Goal: Task Accomplishment & Management: Use online tool/utility

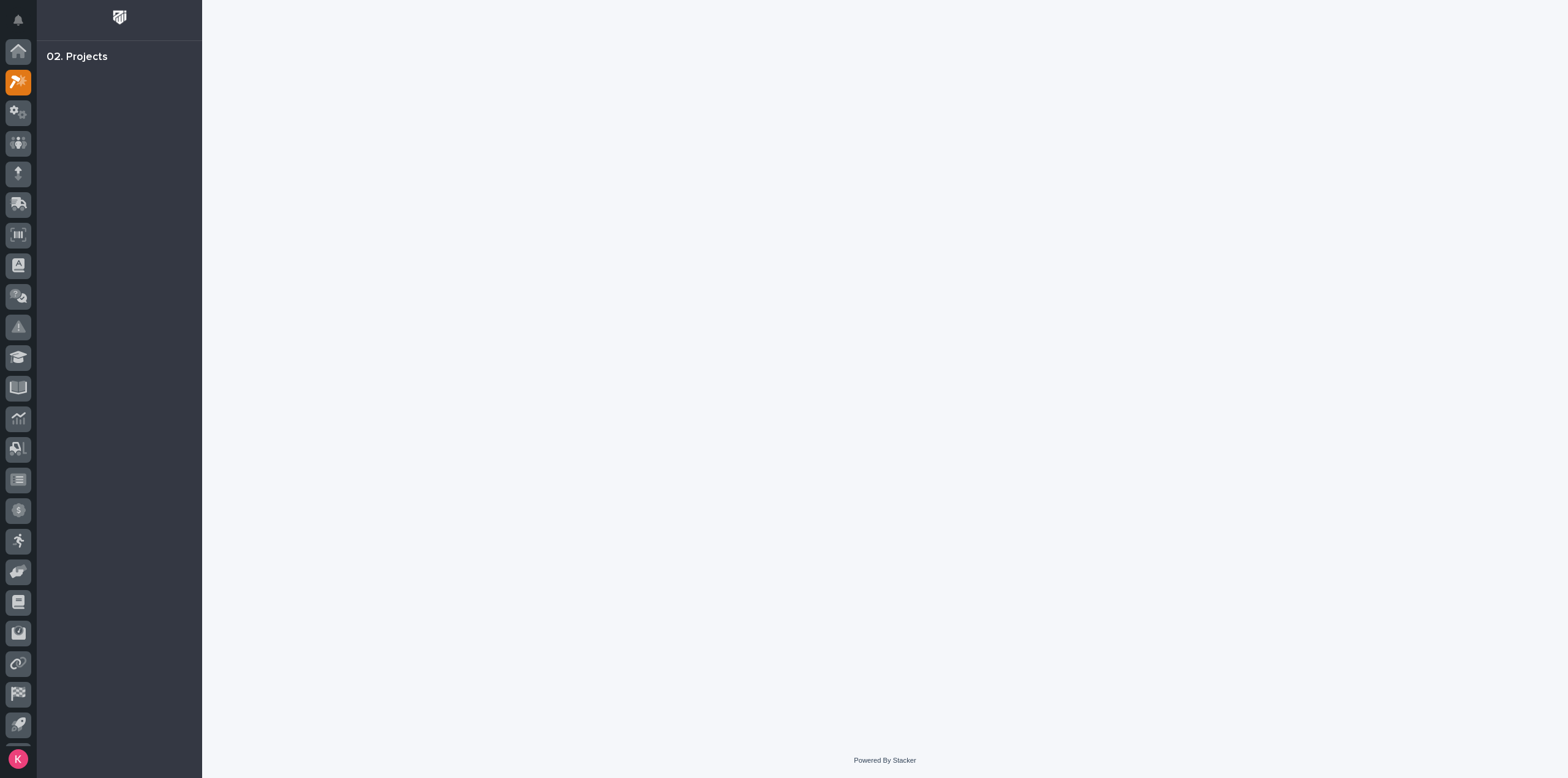
scroll to position [27, 0]
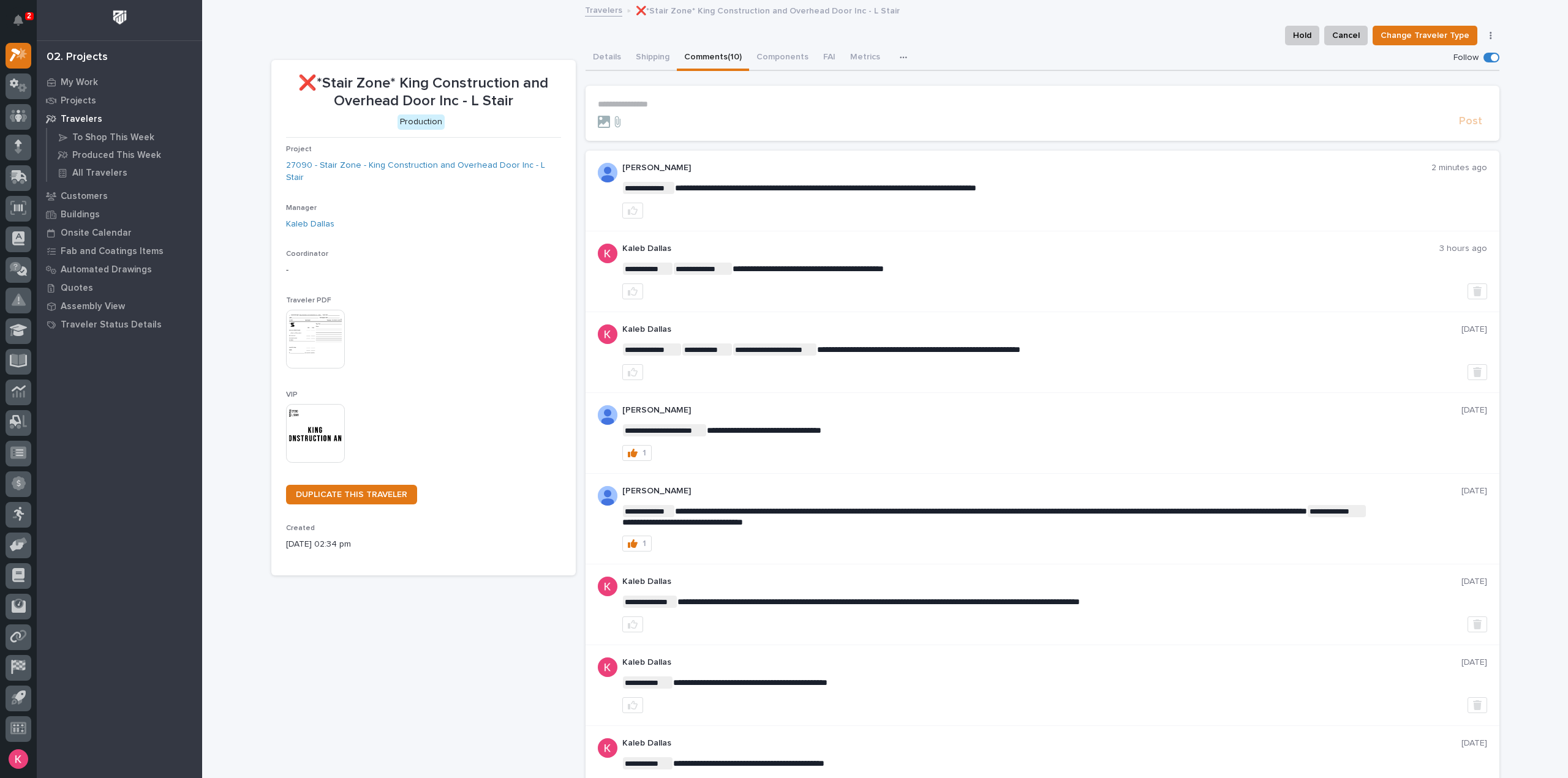
click at [689, 106] on p "**********" at bounding box center [1042, 104] width 889 height 10
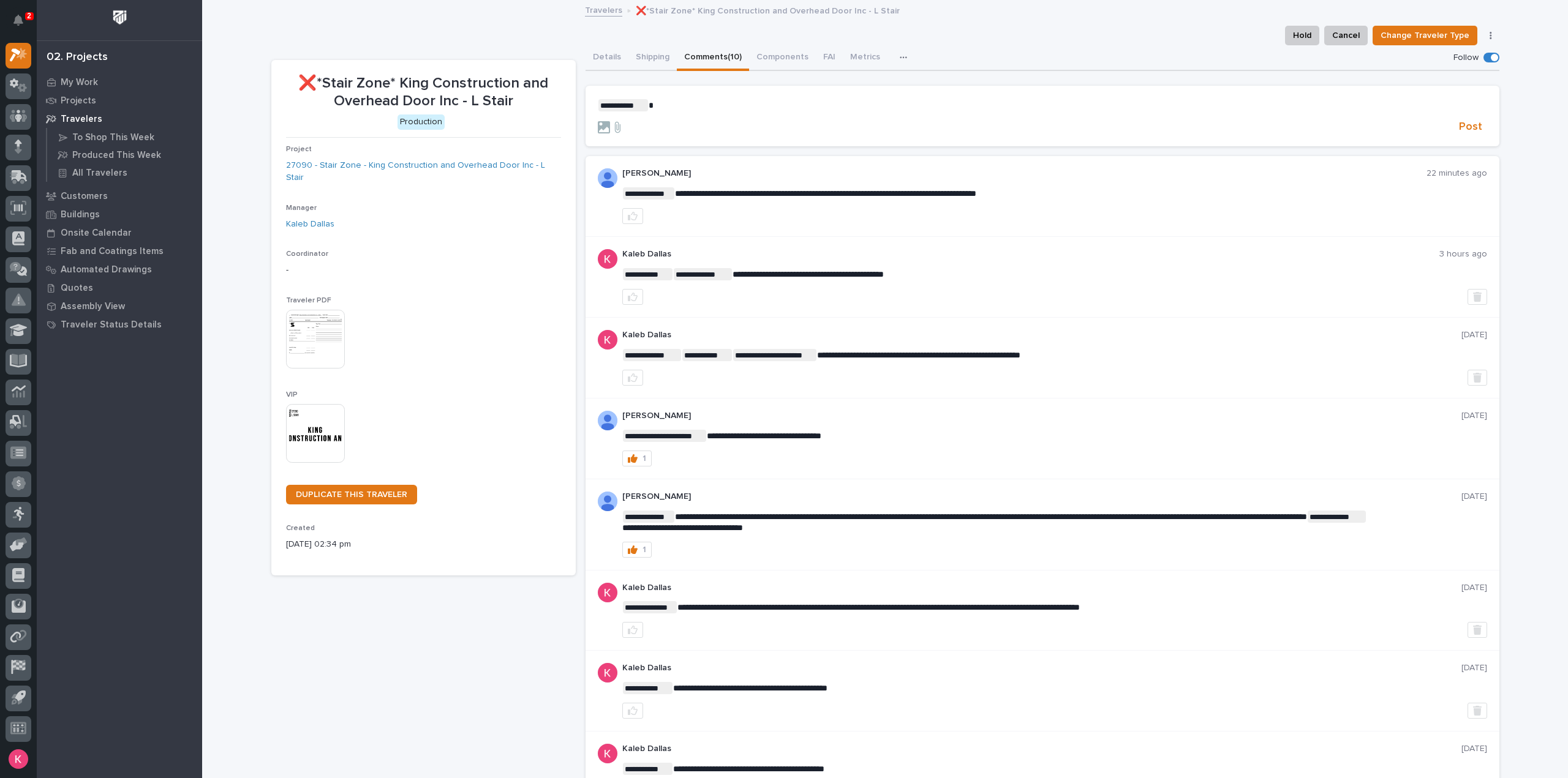
click at [463, 703] on div "❌*Stair Zone* King Construction and Overhead Door Inc - L Stair Production Proj…" at bounding box center [424, 521] width 304 height 922
click at [706, 99] on p "**********" at bounding box center [1042, 105] width 889 height 12
click at [733, 122] on div at bounding box center [1025, 128] width 856 height 12
click at [740, 103] on p "**********" at bounding box center [1042, 105] width 889 height 12
click at [926, 107] on p "**********" at bounding box center [1042, 105] width 889 height 12
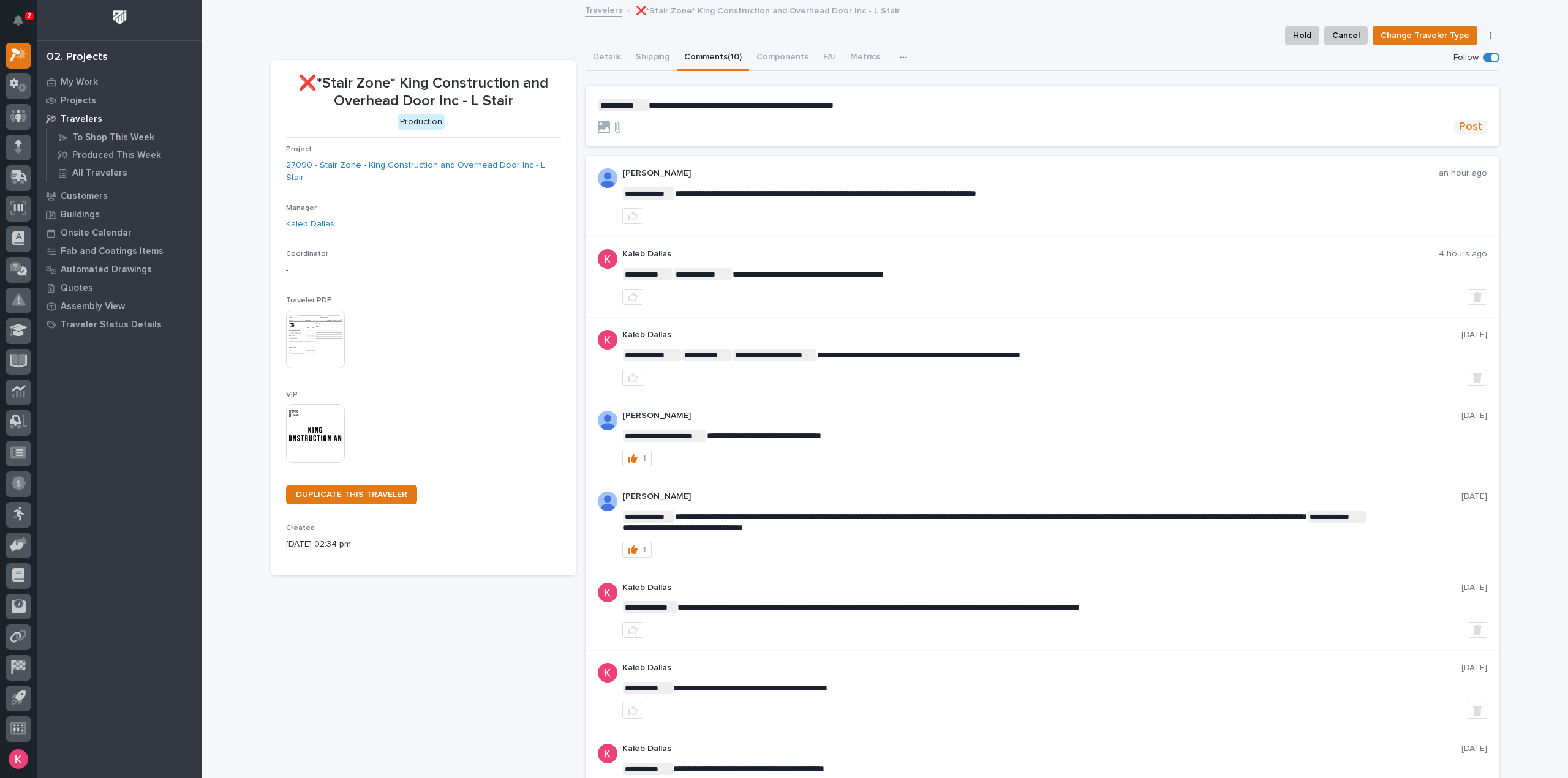
click at [1467, 126] on span "Post" at bounding box center [1470, 127] width 23 height 14
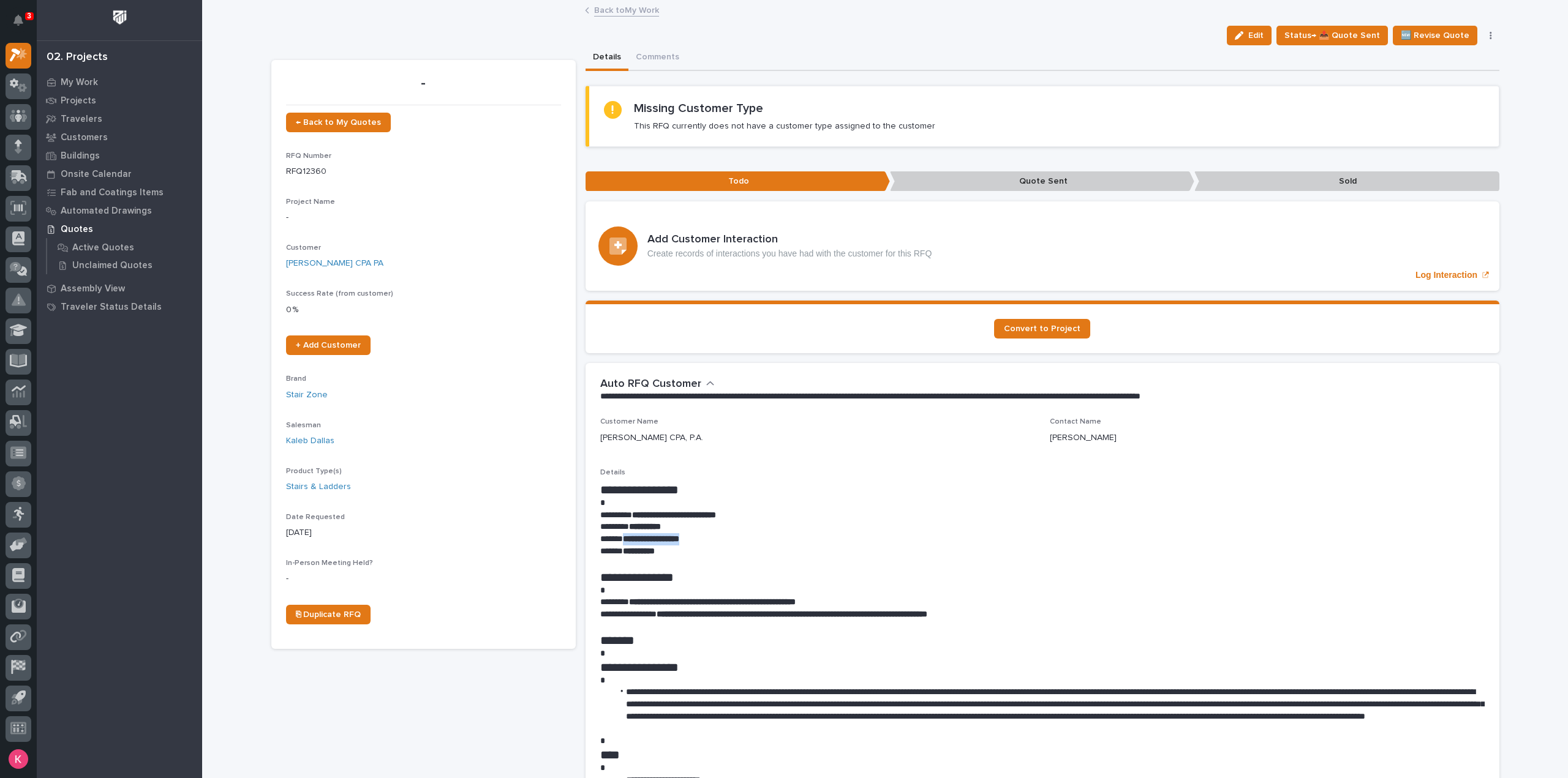
drag, startPoint x: 1269, startPoint y: 36, endPoint x: 1198, endPoint y: 155, distance: 138.6
click at [1263, 36] on span "Edit" at bounding box center [1256, 35] width 16 height 11
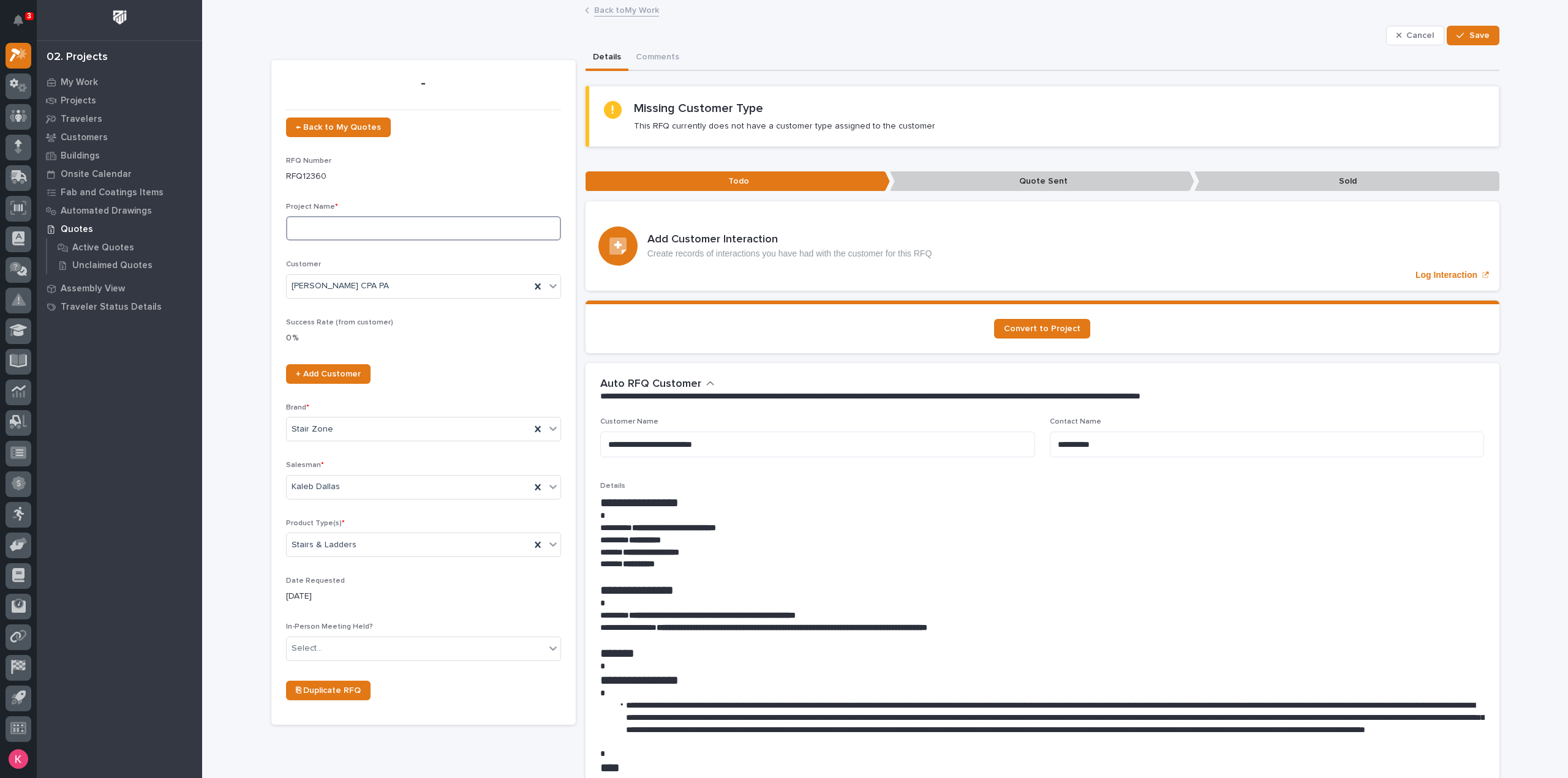
click at [405, 231] on input at bounding box center [423, 228] width 275 height 24
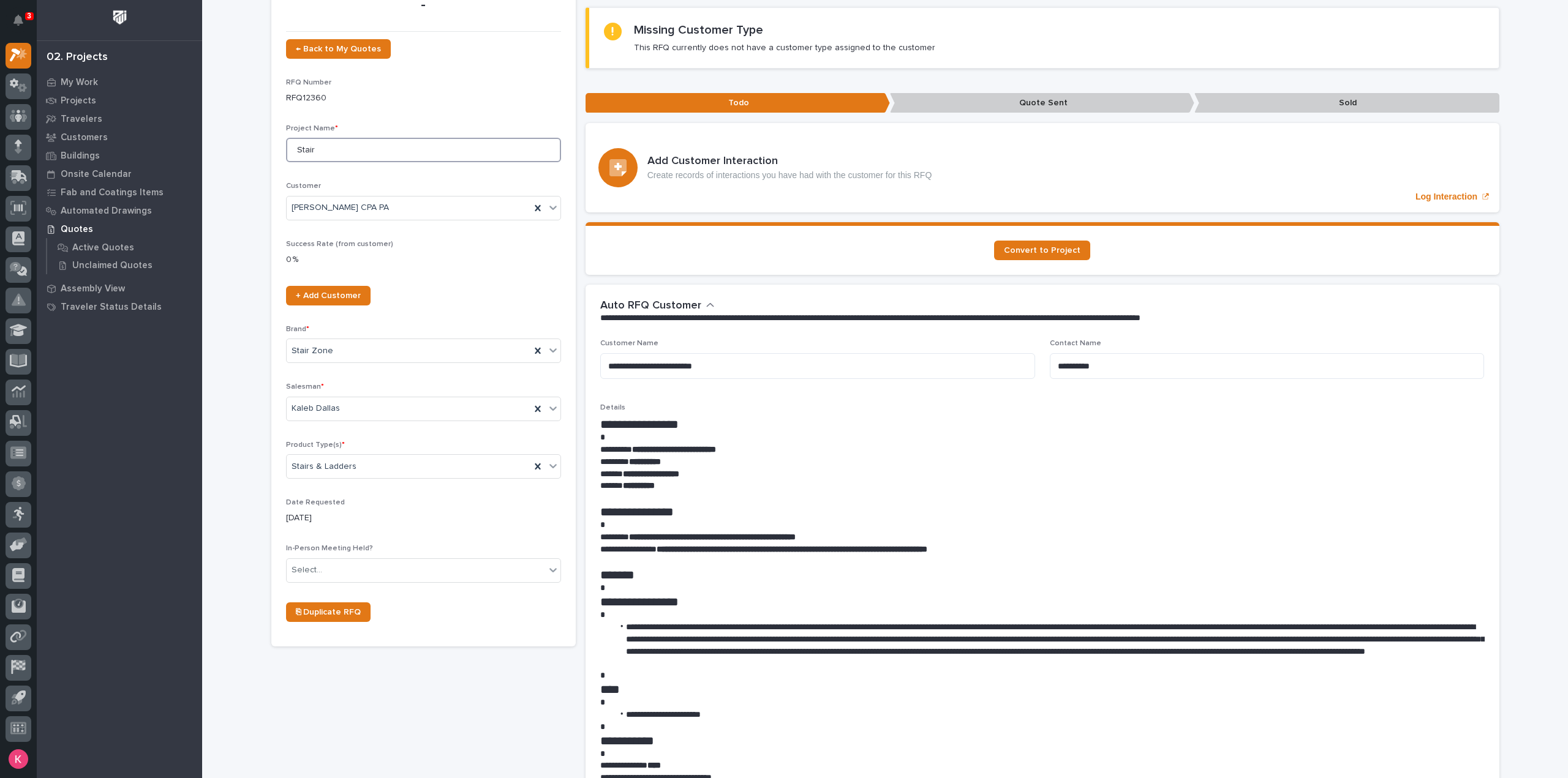
scroll to position [428, 0]
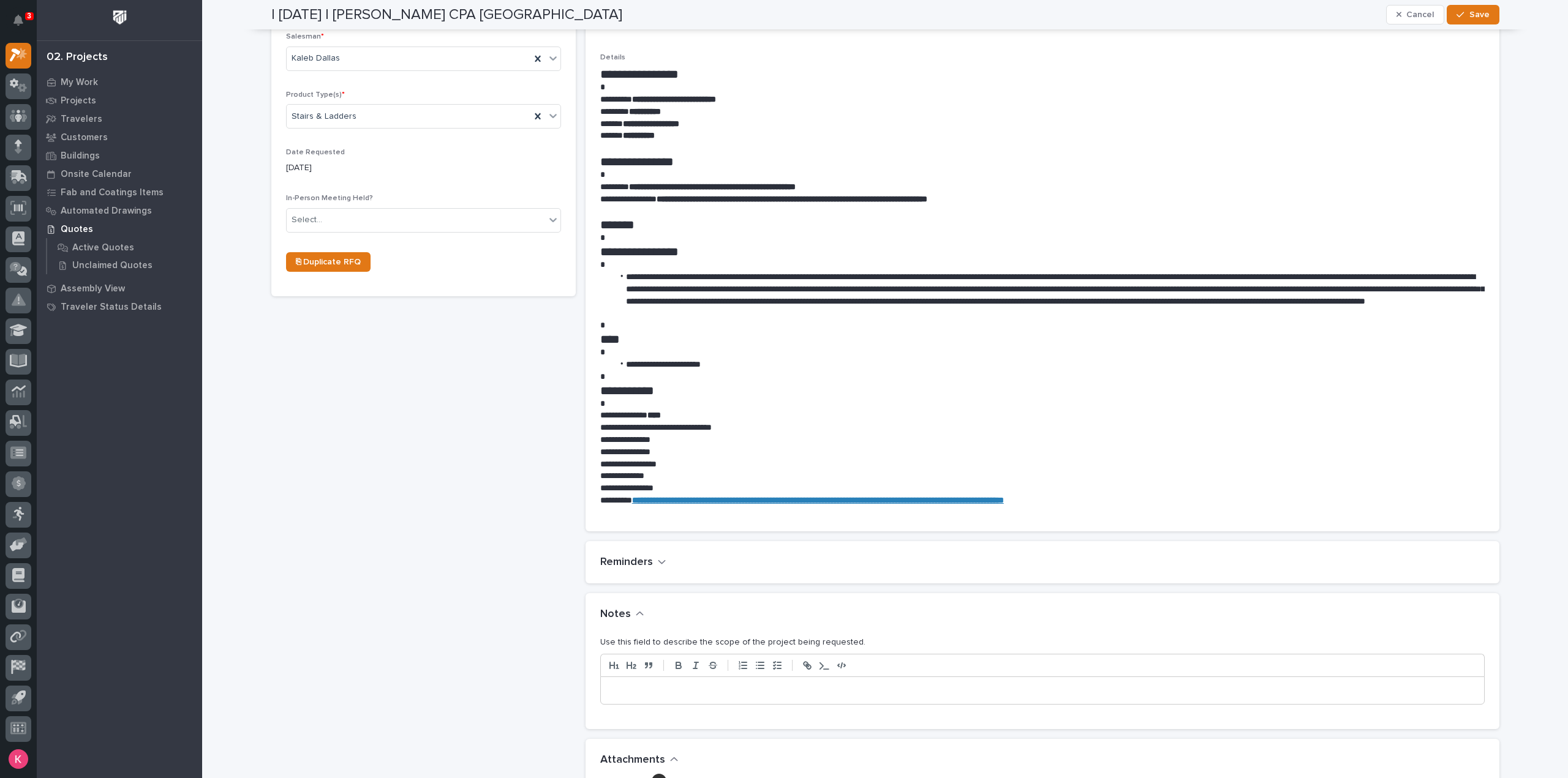
type input "Stair"
click at [700, 688] on p at bounding box center [1042, 690] width 864 height 12
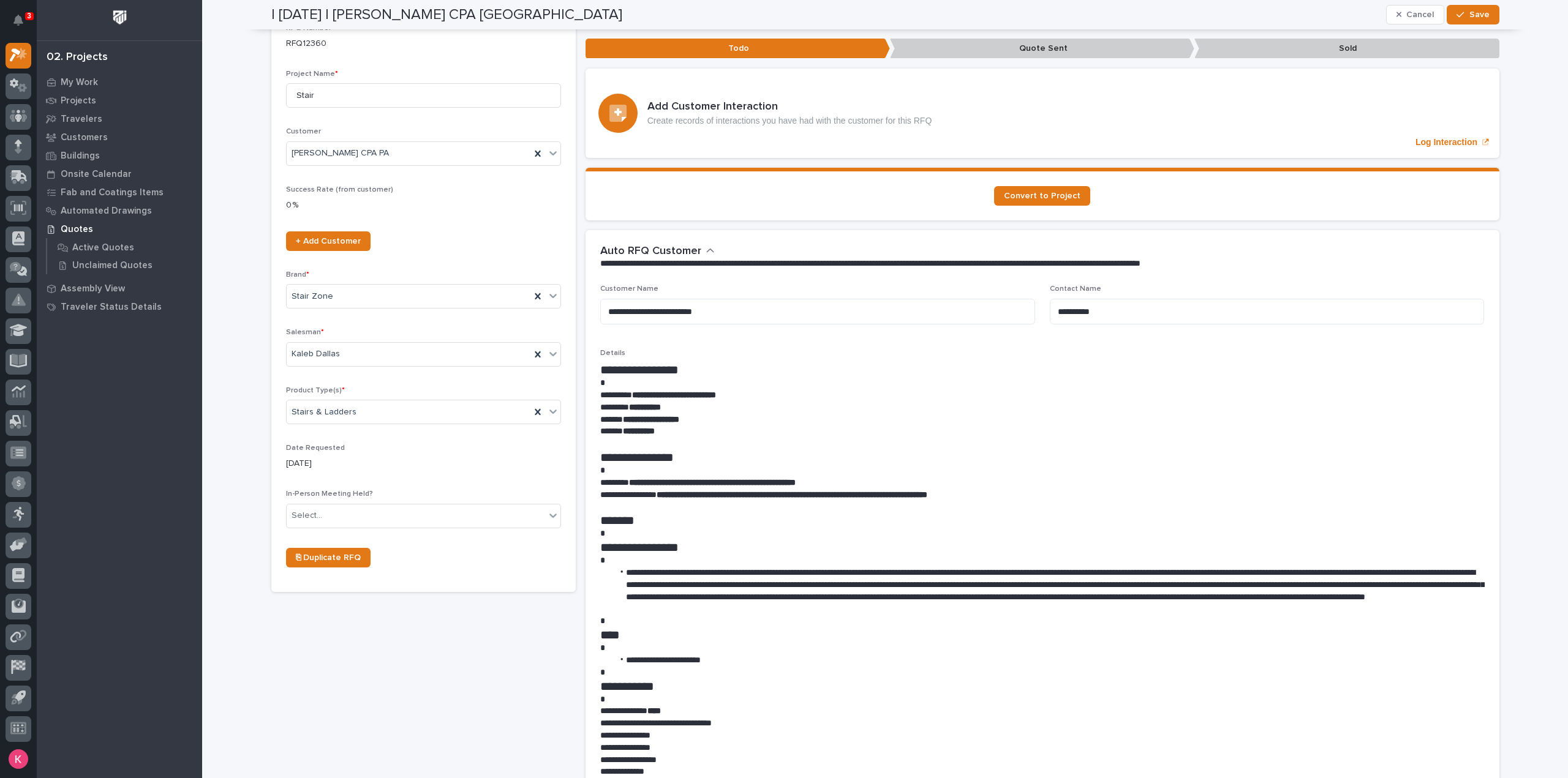
scroll to position [0, 0]
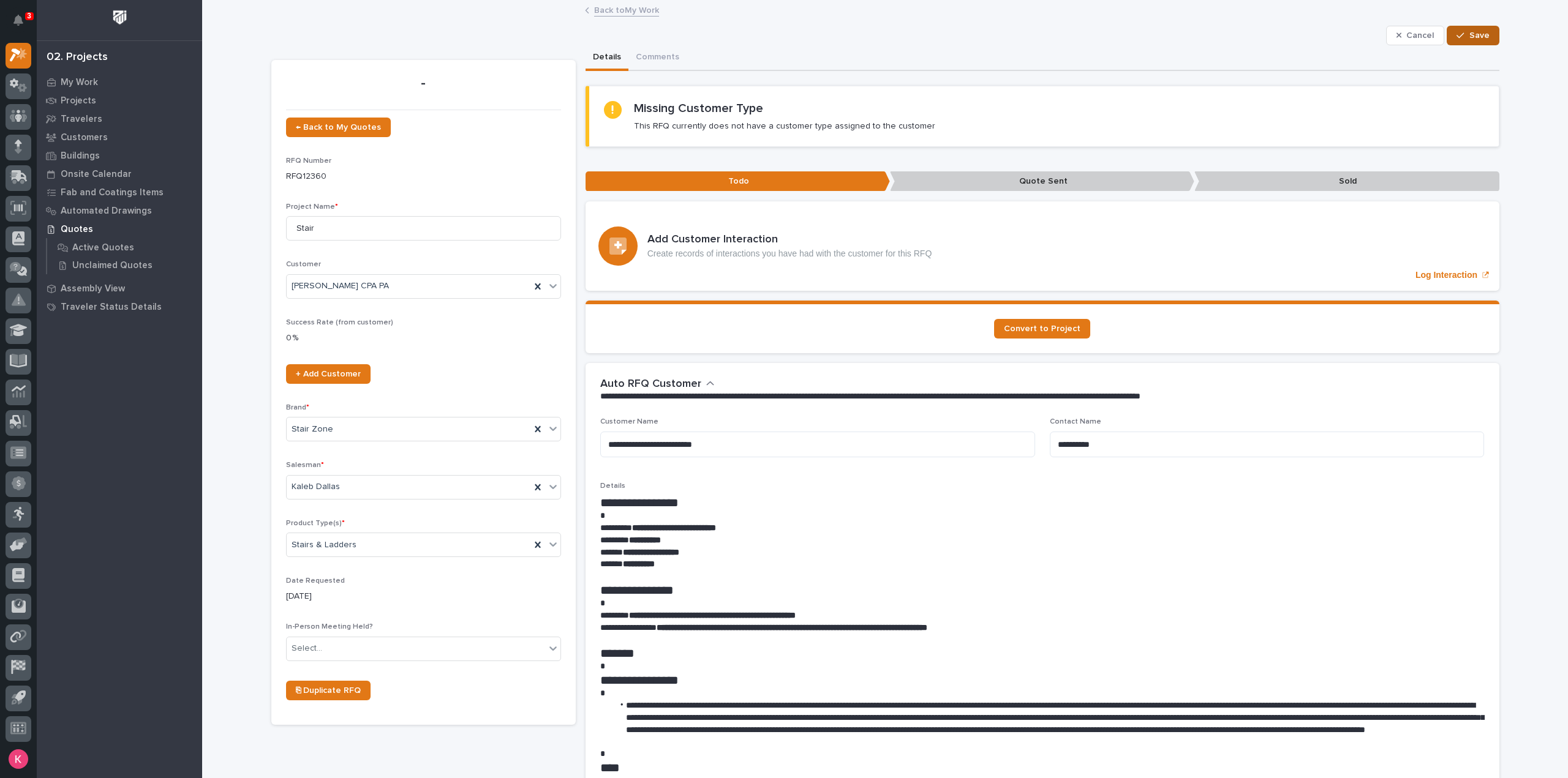
click at [1481, 32] on span "Save" at bounding box center [1480, 35] width 20 height 11
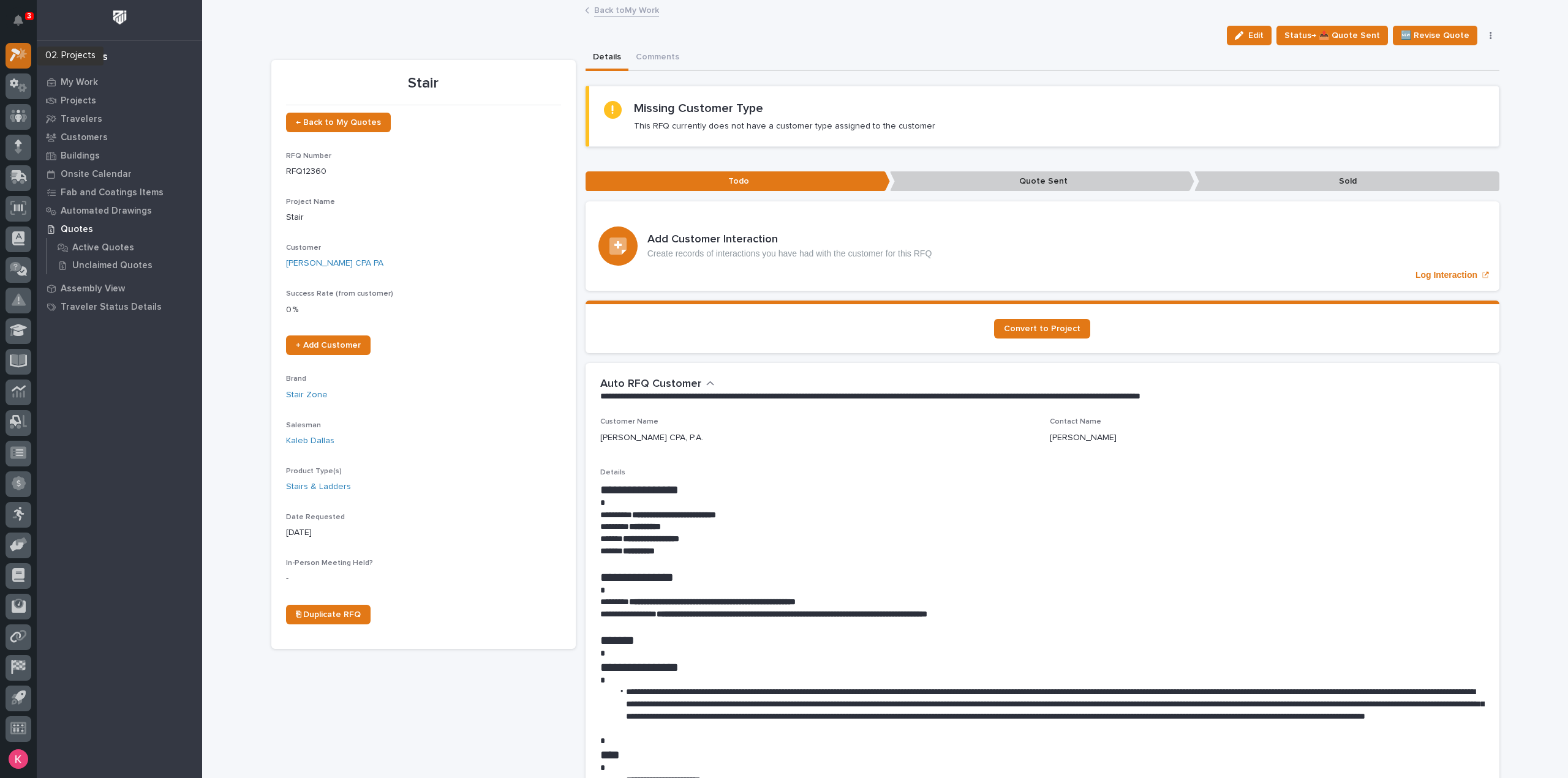
click at [17, 53] on icon at bounding box center [15, 56] width 11 height 14
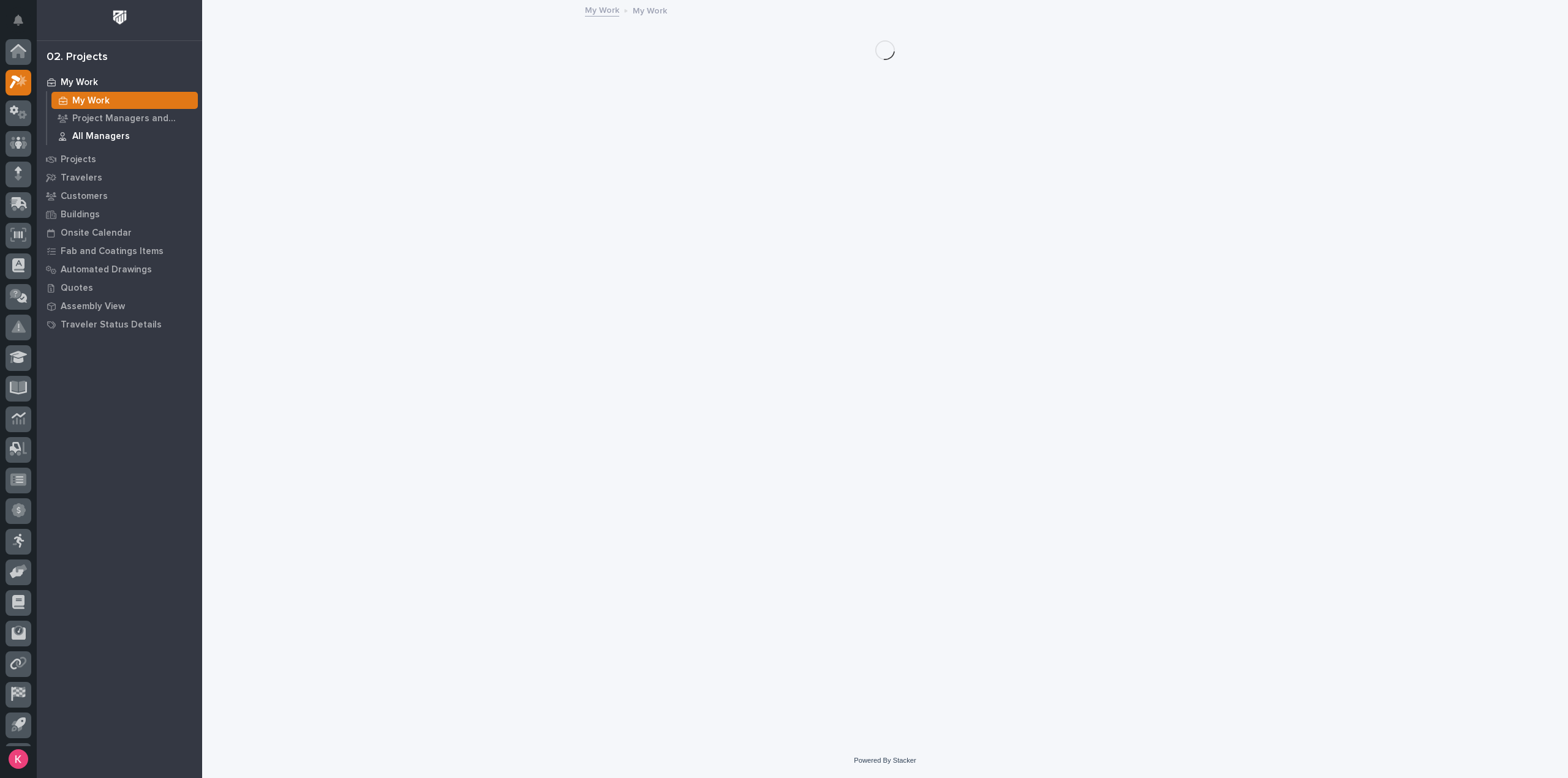
scroll to position [27, 0]
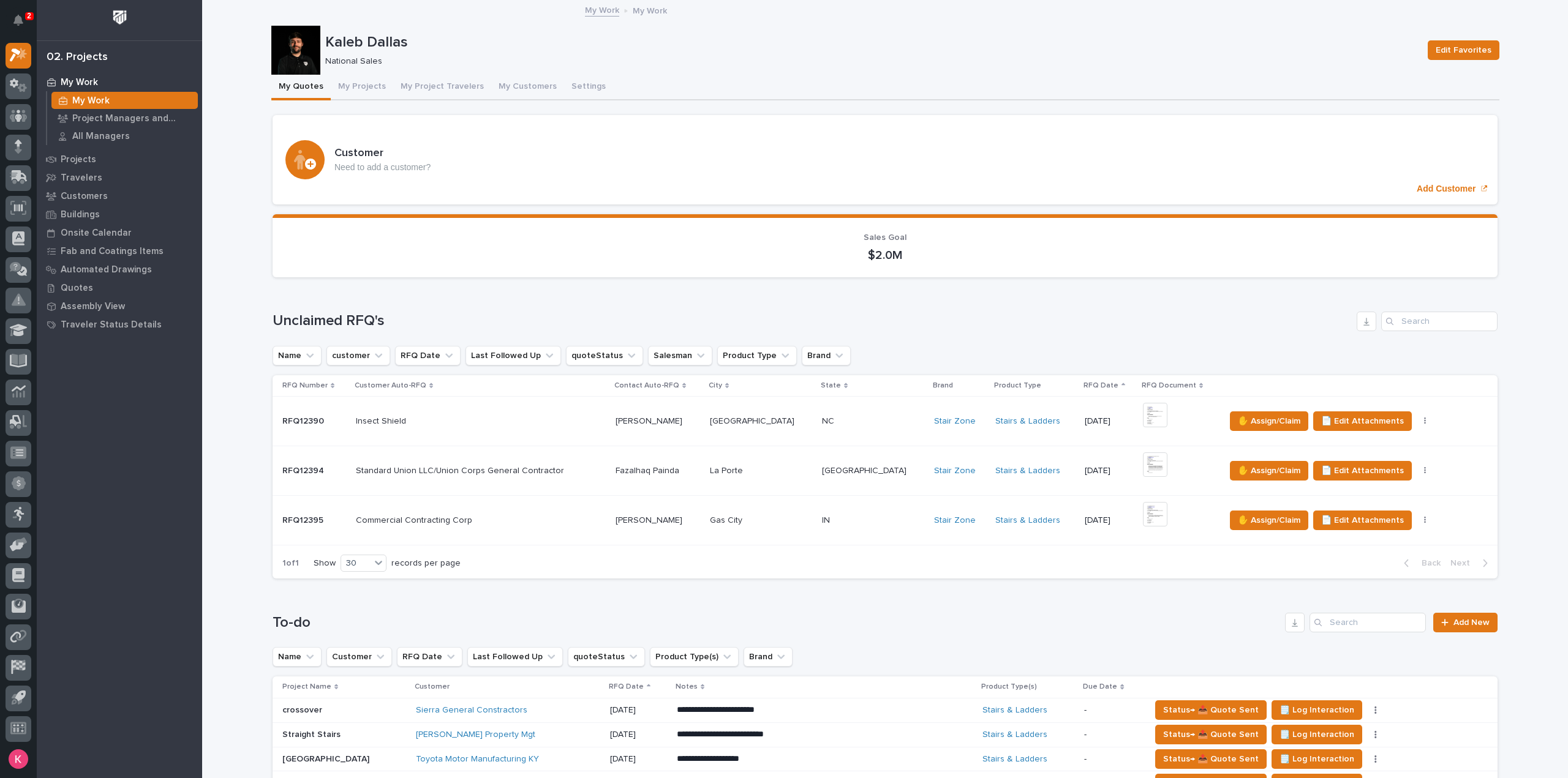
click at [852, 428] on div "NC NC" at bounding box center [873, 422] width 103 height 20
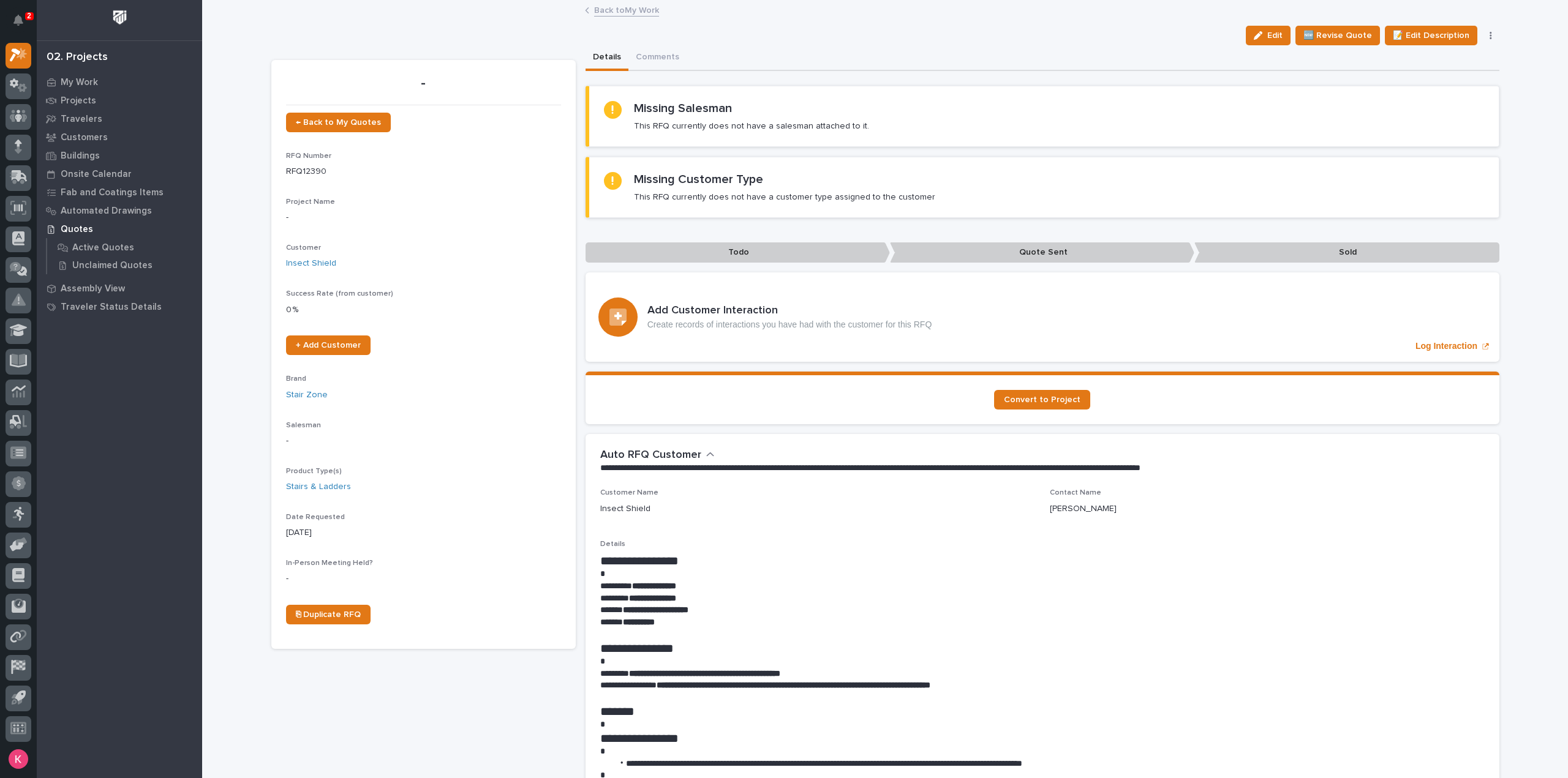
click at [632, 14] on link "Back to My Work" at bounding box center [627, 10] width 65 height 14
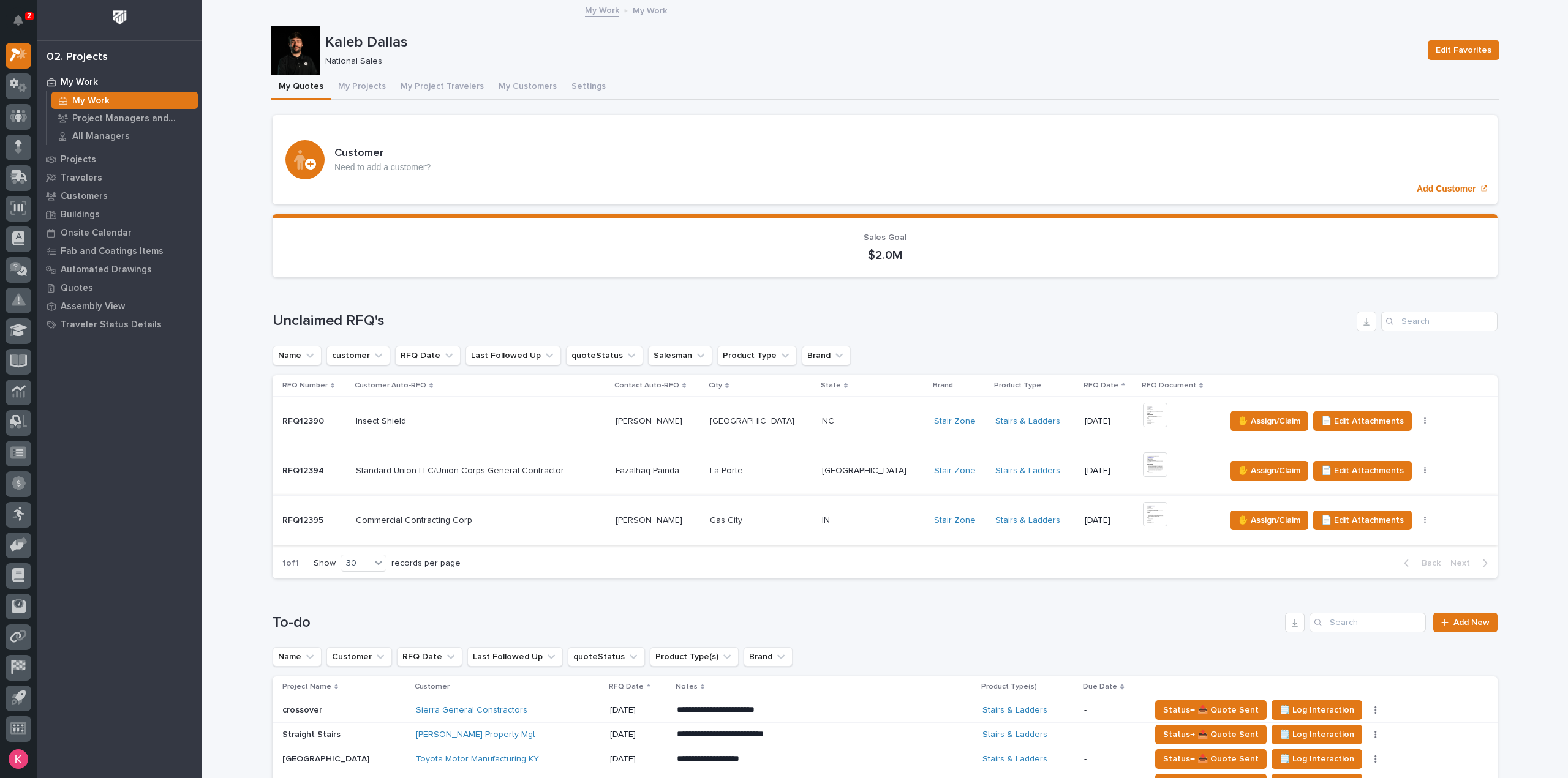
scroll to position [122, 0]
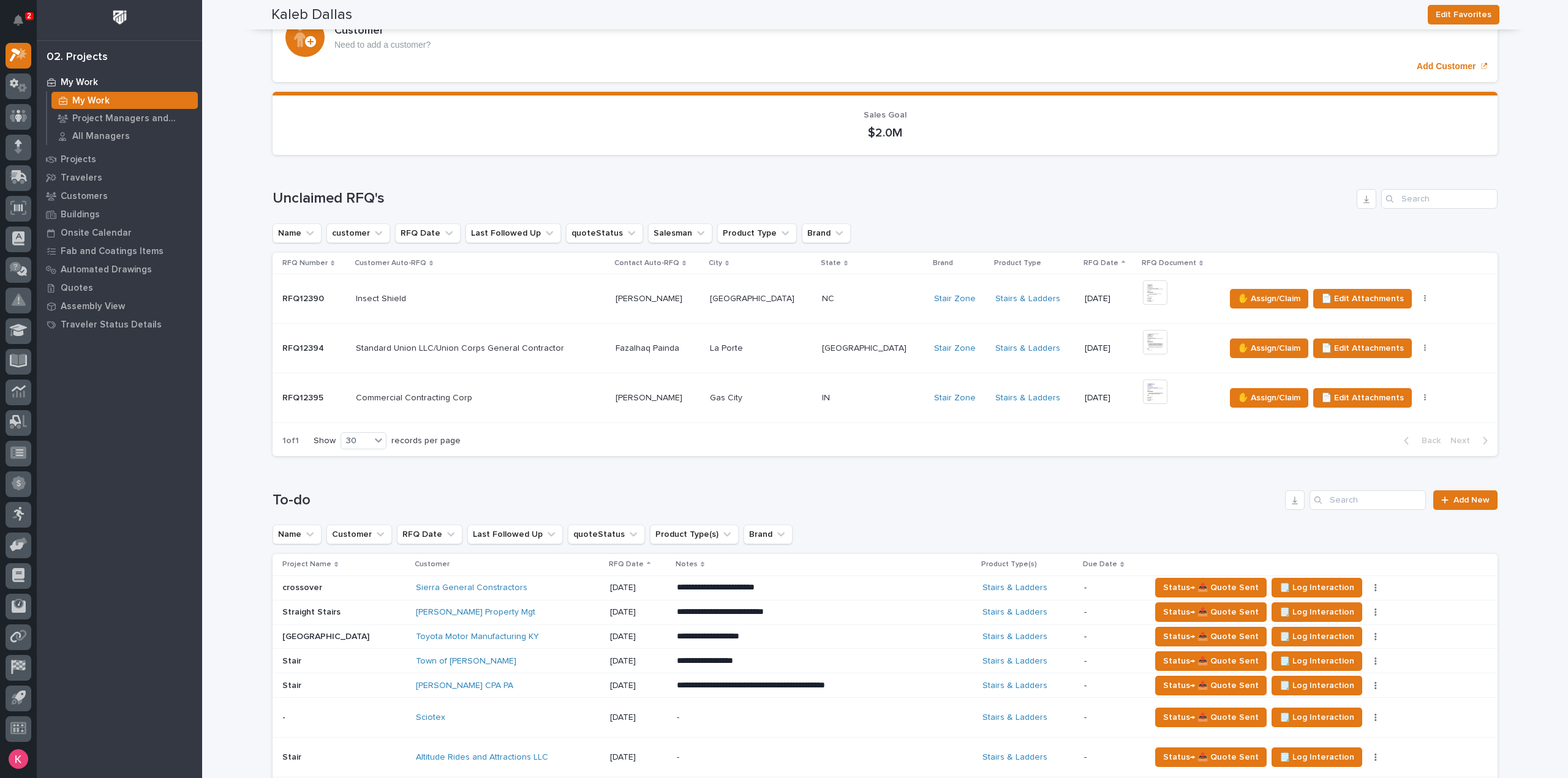
click at [705, 309] on td "Tommy Carothers Tommy Carothers" at bounding box center [657, 298] width 94 height 50
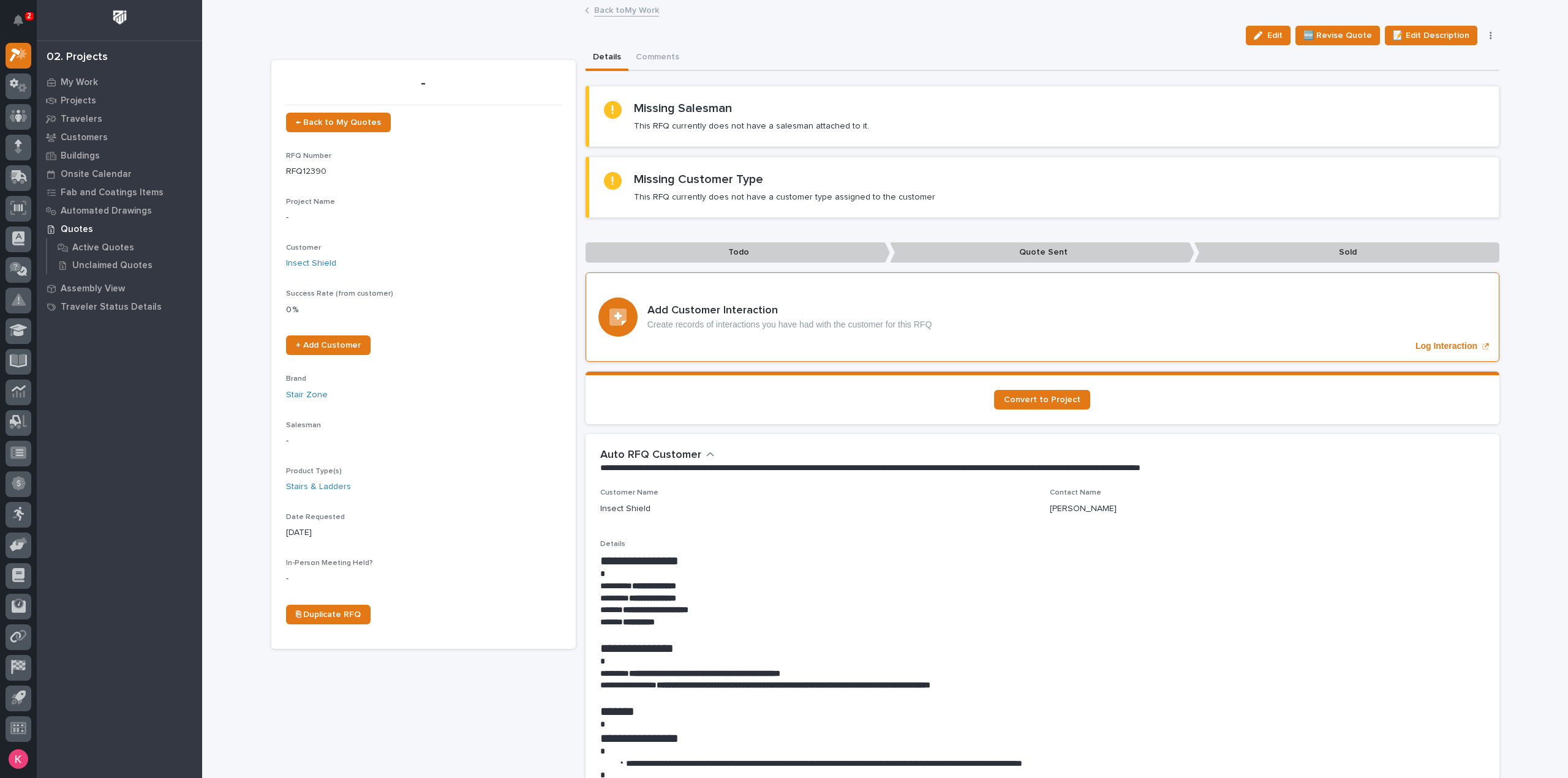
click at [1266, 35] on div "button" at bounding box center [1260, 35] width 14 height 9
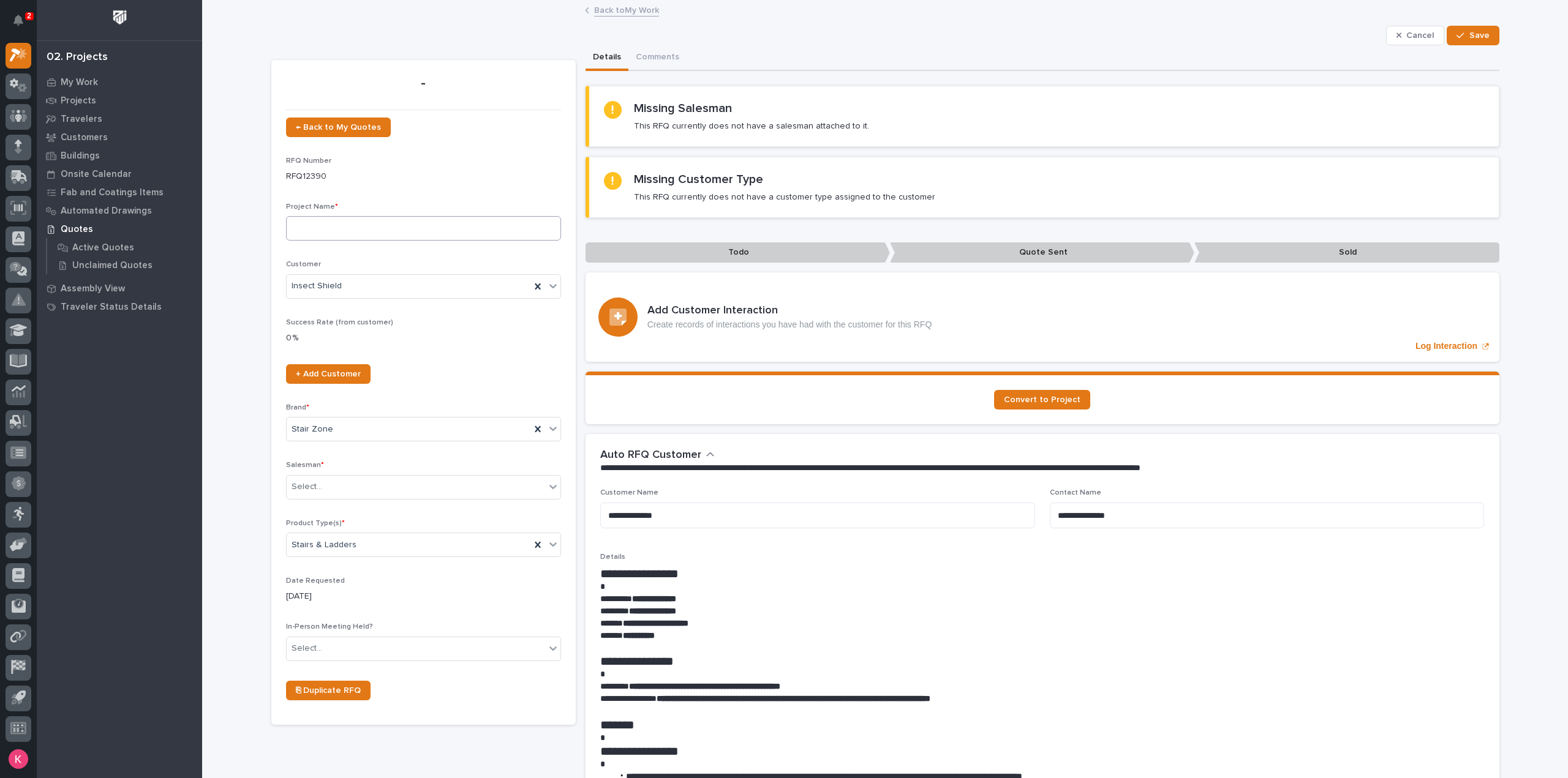
drag, startPoint x: 387, startPoint y: 249, endPoint x: 390, endPoint y: 234, distance: 15.3
click at [386, 249] on div "Project Name *" at bounding box center [423, 227] width 275 height 48
click at [393, 229] on input at bounding box center [423, 228] width 275 height 24
drag, startPoint x: 1404, startPoint y: 33, endPoint x: 1296, endPoint y: 130, distance: 145.2
click at [1406, 33] on span "Cancel" at bounding box center [1420, 35] width 28 height 11
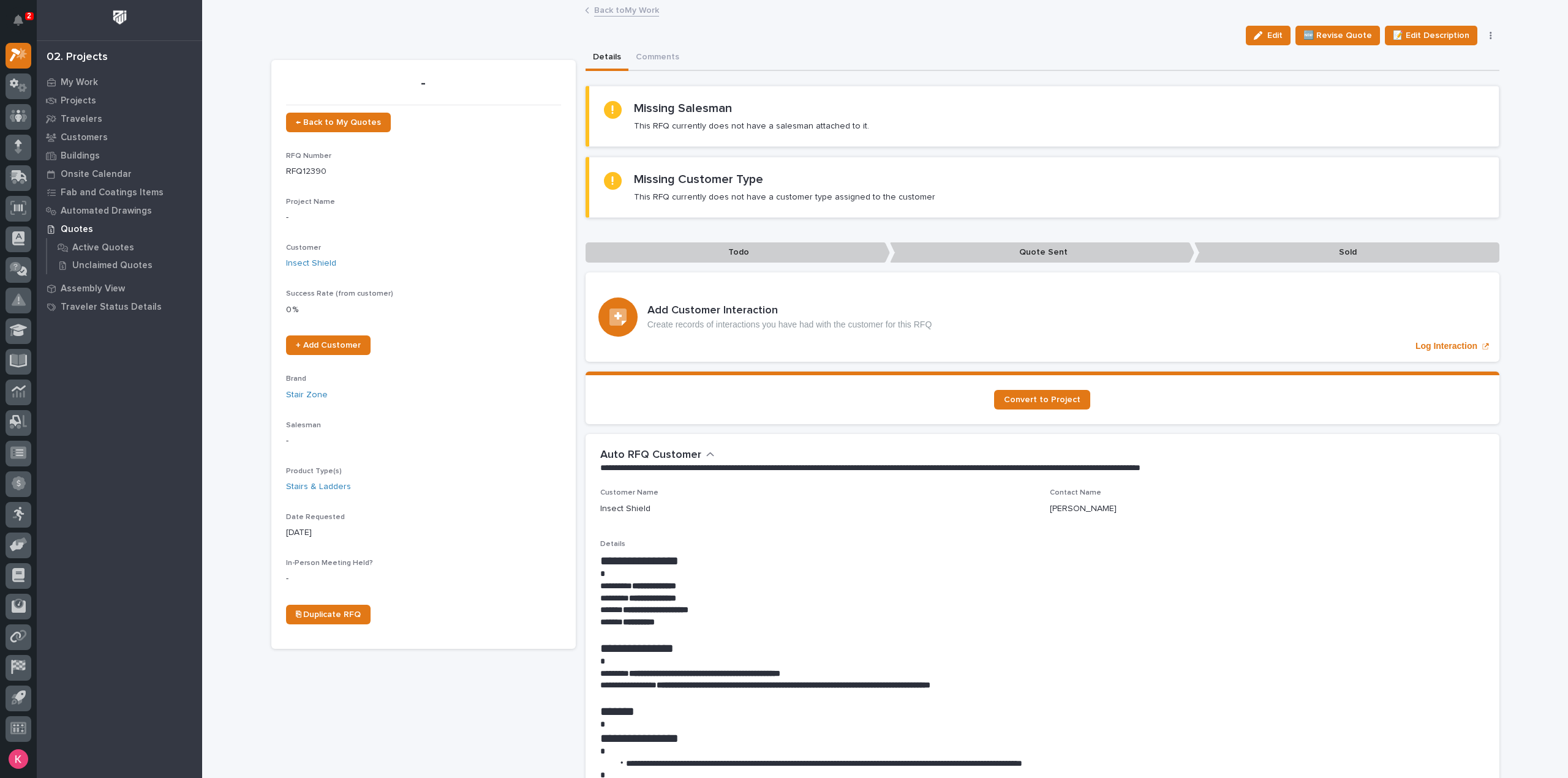
click at [634, 18] on div "Back to My Work" at bounding box center [885, 11] width 613 height 17
click at [634, 13] on link "Back to My Work" at bounding box center [627, 10] width 65 height 14
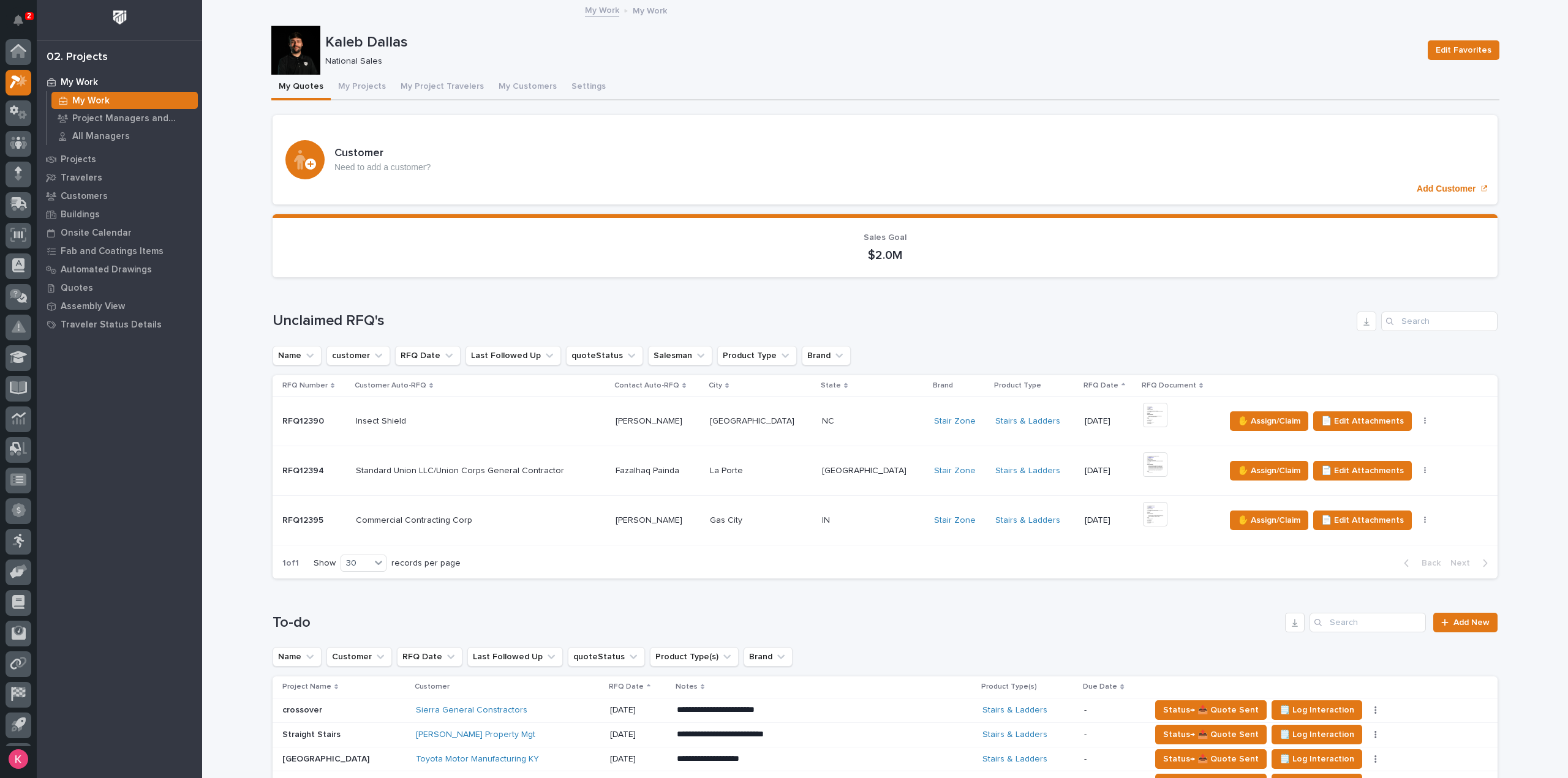
click at [869, 472] on p at bounding box center [873, 470] width 103 height 10
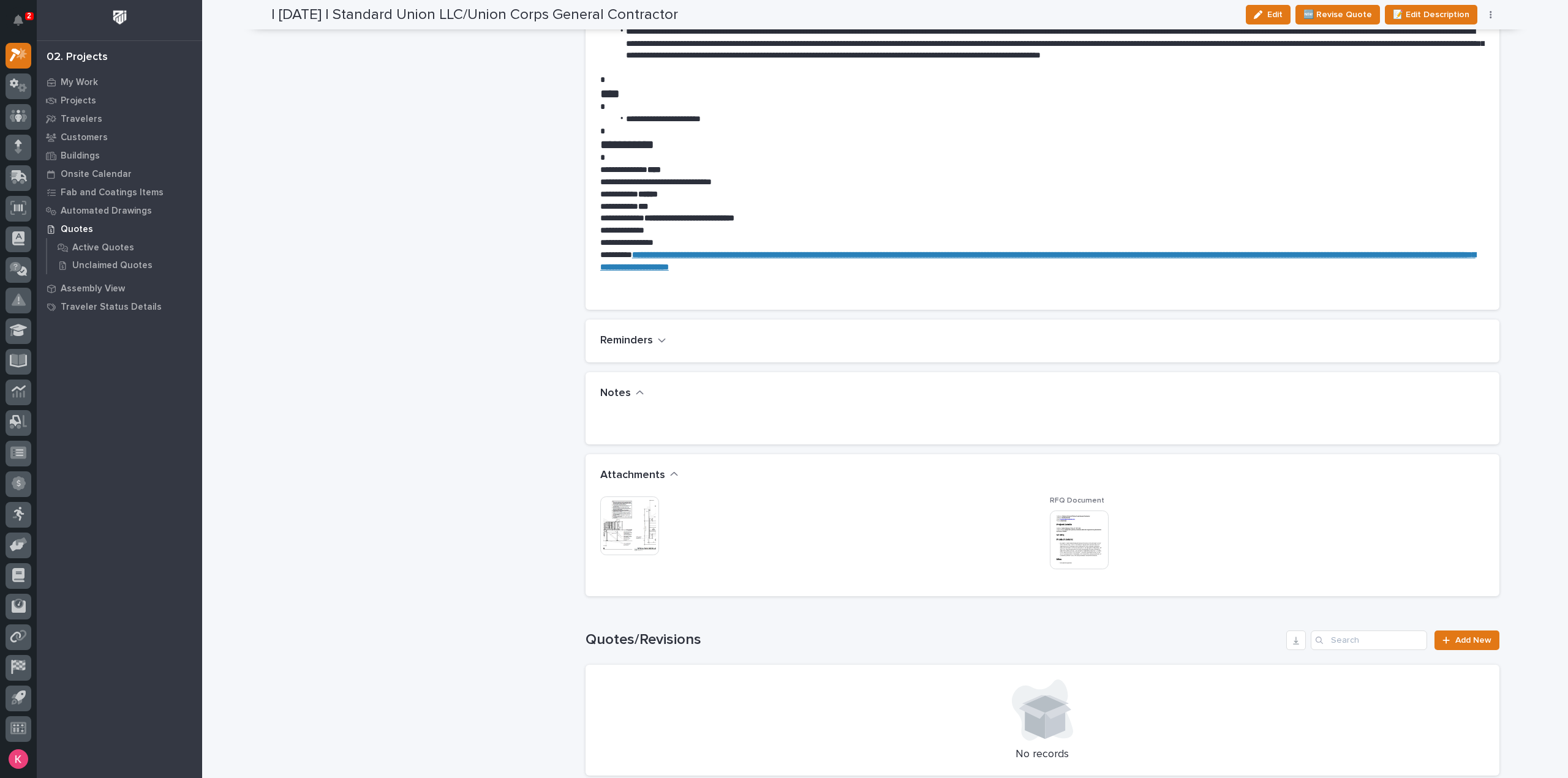
scroll to position [735, 0]
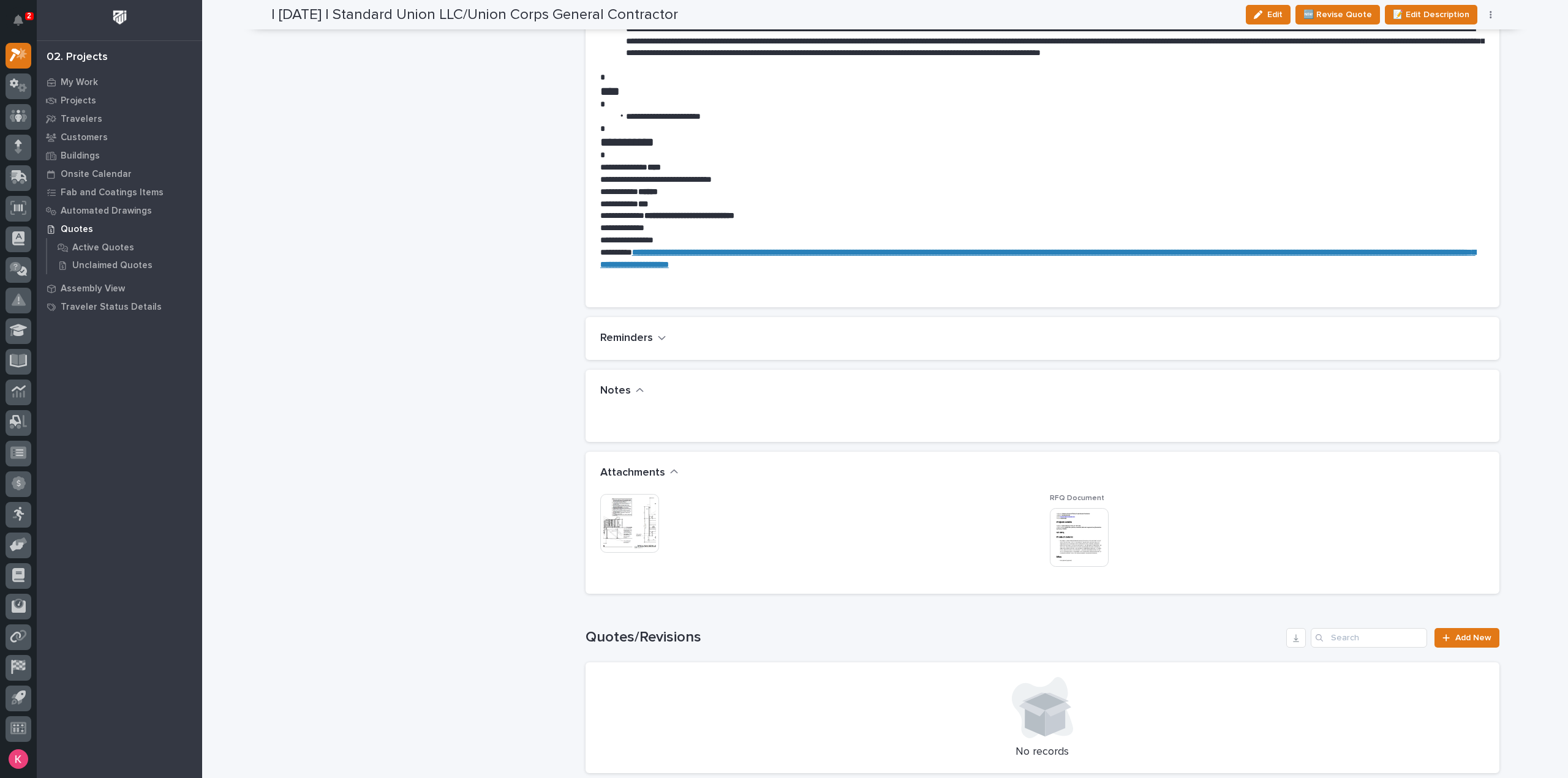
click at [613, 523] on img at bounding box center [630, 523] width 59 height 59
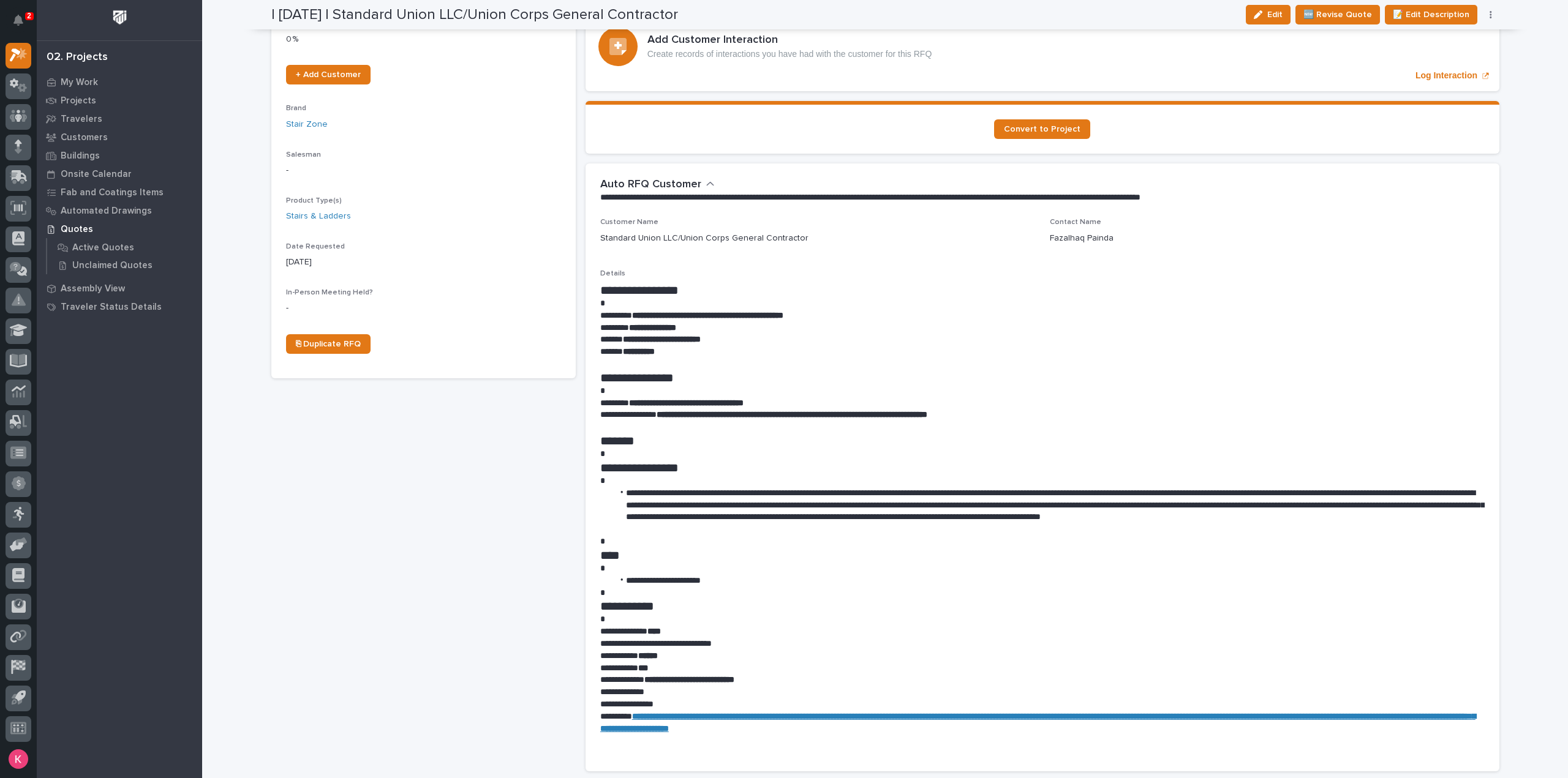
scroll to position [0, 0]
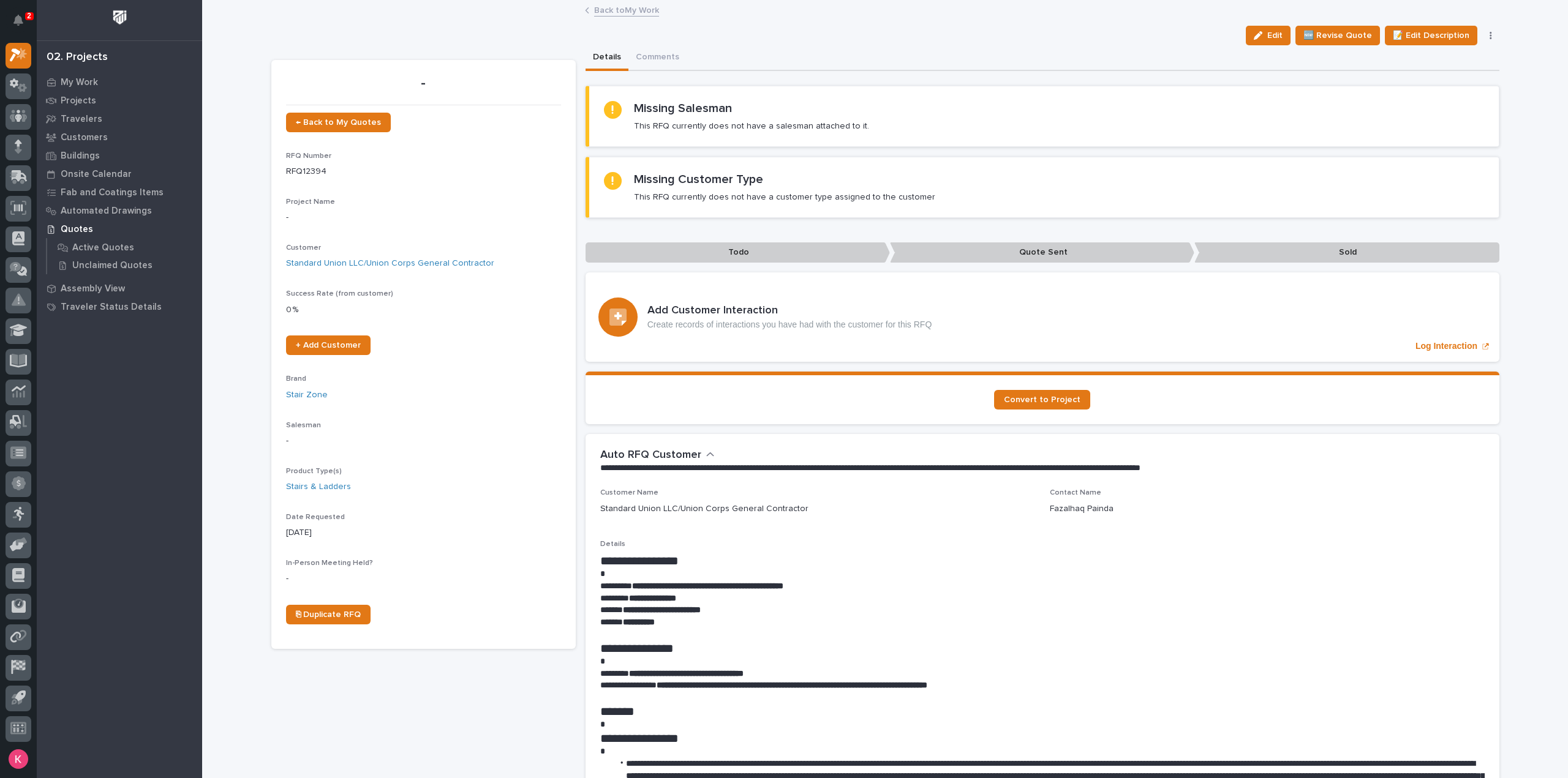
drag, startPoint x: 1270, startPoint y: 26, endPoint x: 1085, endPoint y: 194, distance: 249.9
click at [1270, 26] on button "Edit" at bounding box center [1268, 35] width 45 height 20
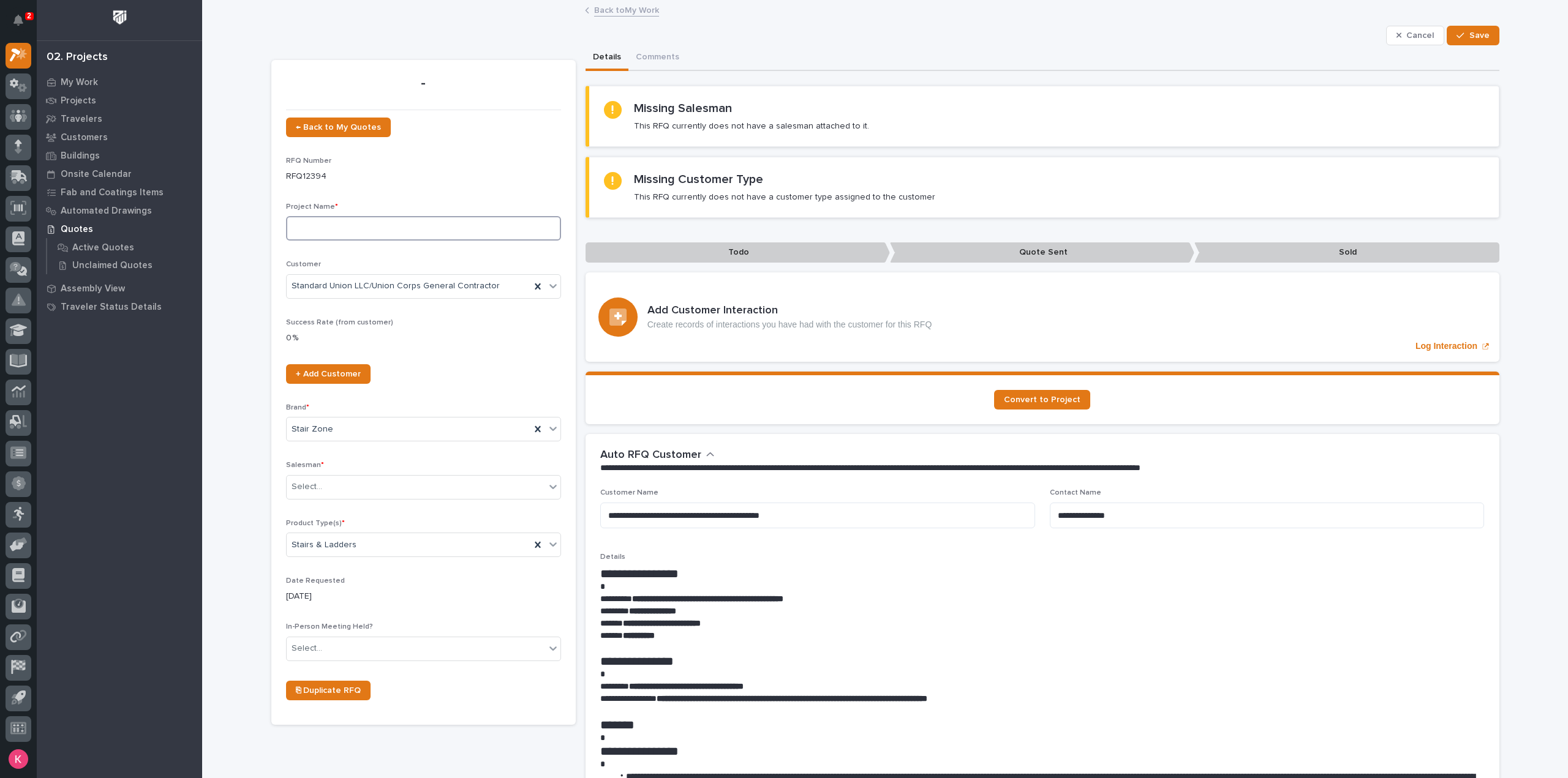
click at [381, 222] on input at bounding box center [423, 228] width 275 height 24
type input "Stair"
click at [399, 470] on div "Salesman * Select..." at bounding box center [423, 485] width 275 height 48
click at [401, 479] on div "Select..." at bounding box center [416, 487] width 259 height 20
click at [377, 657] on div "Kaleb Dallas" at bounding box center [418, 659] width 274 height 22
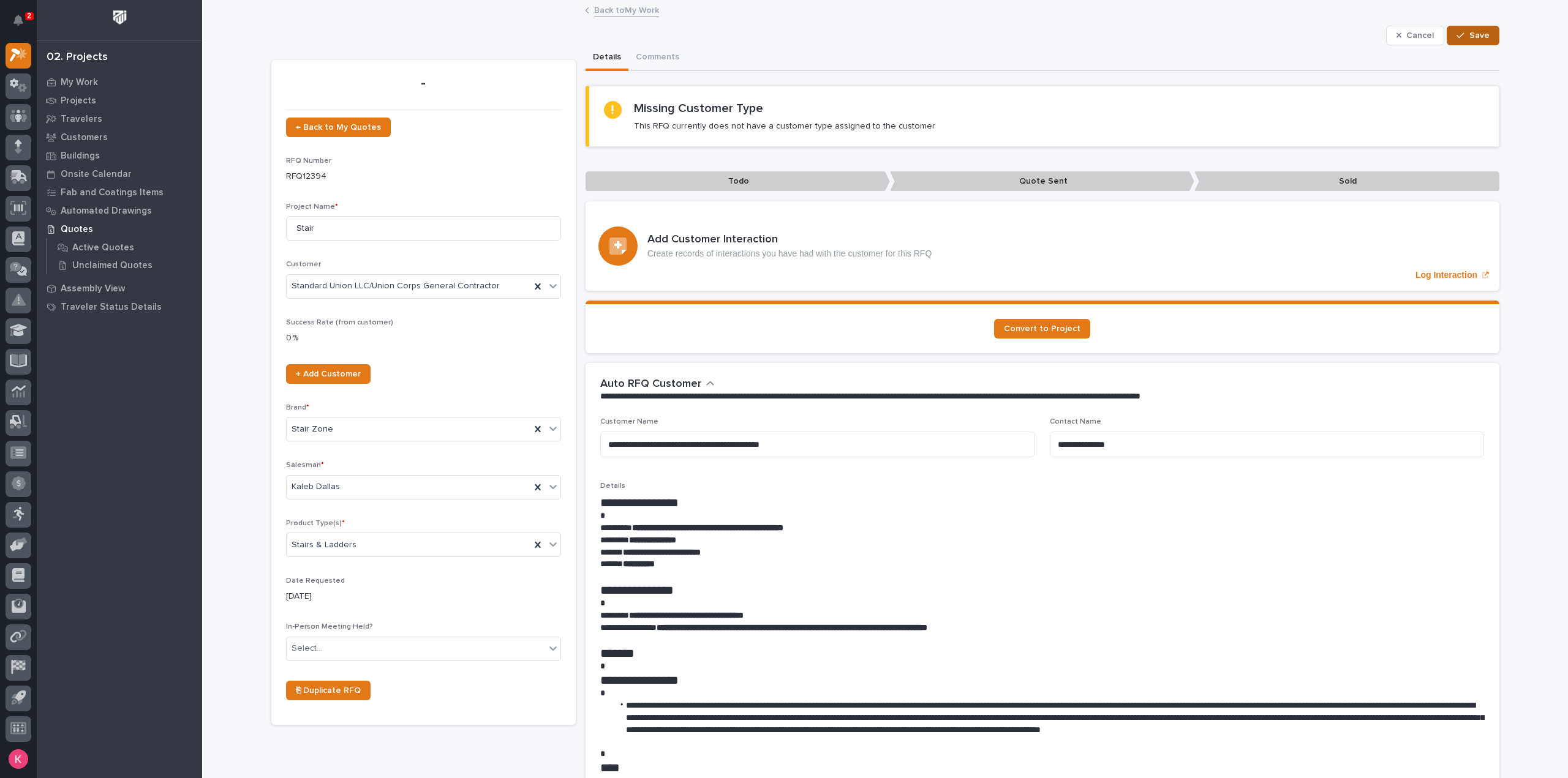
click at [1460, 35] on icon "button" at bounding box center [1460, 35] width 7 height 9
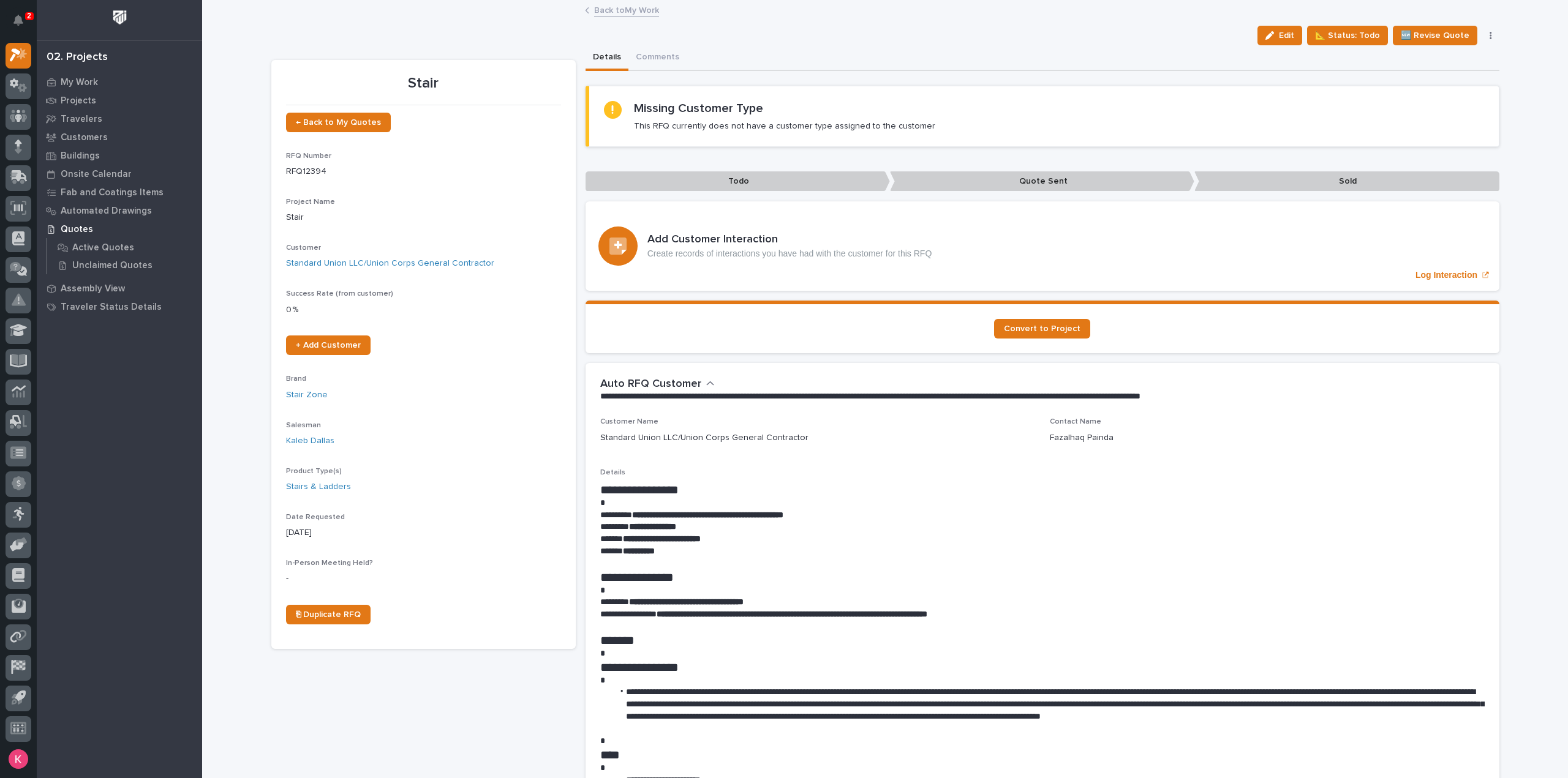
click at [625, 3] on link "Back to My Work" at bounding box center [627, 10] width 65 height 14
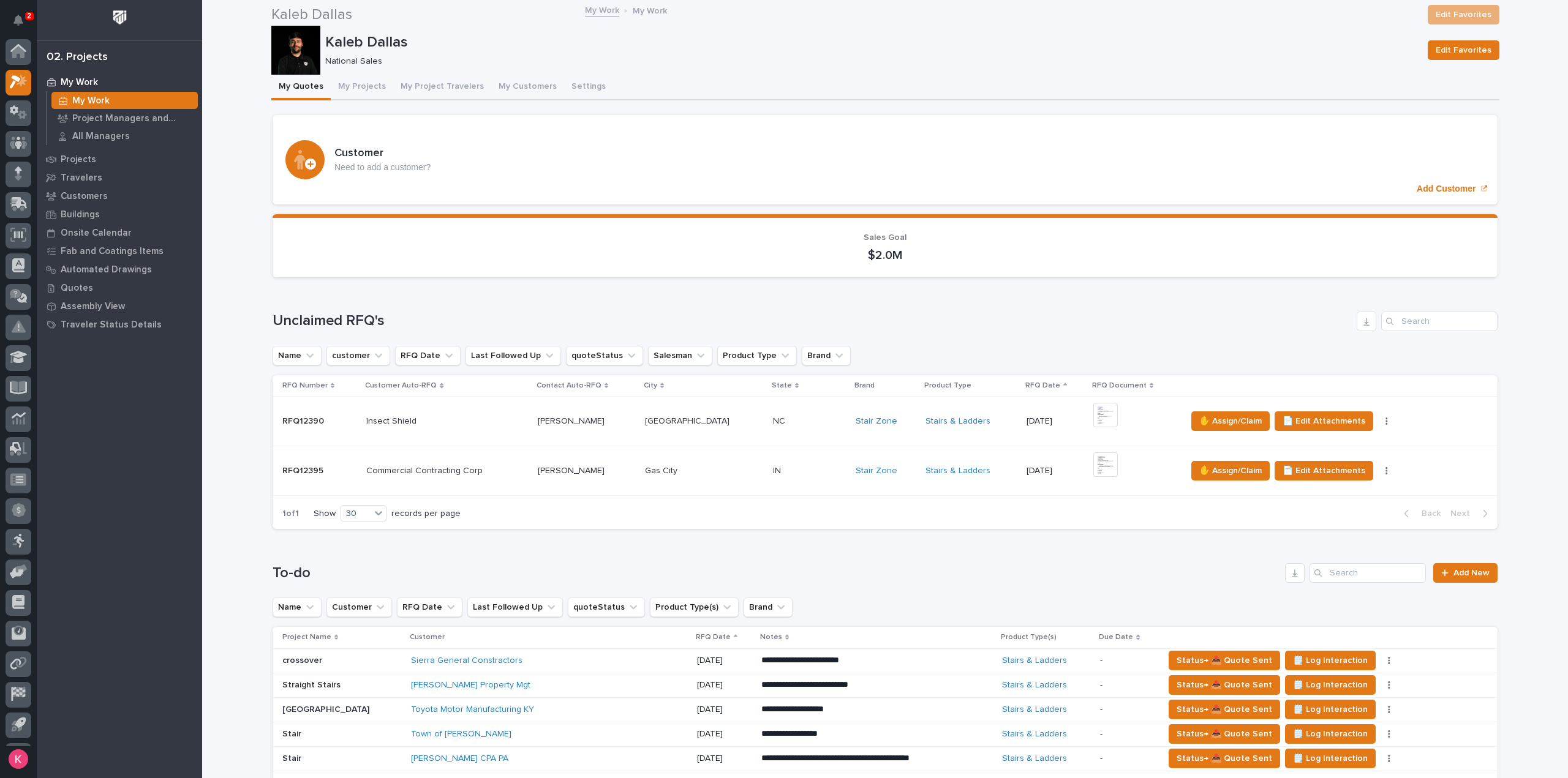
scroll to position [245, 0]
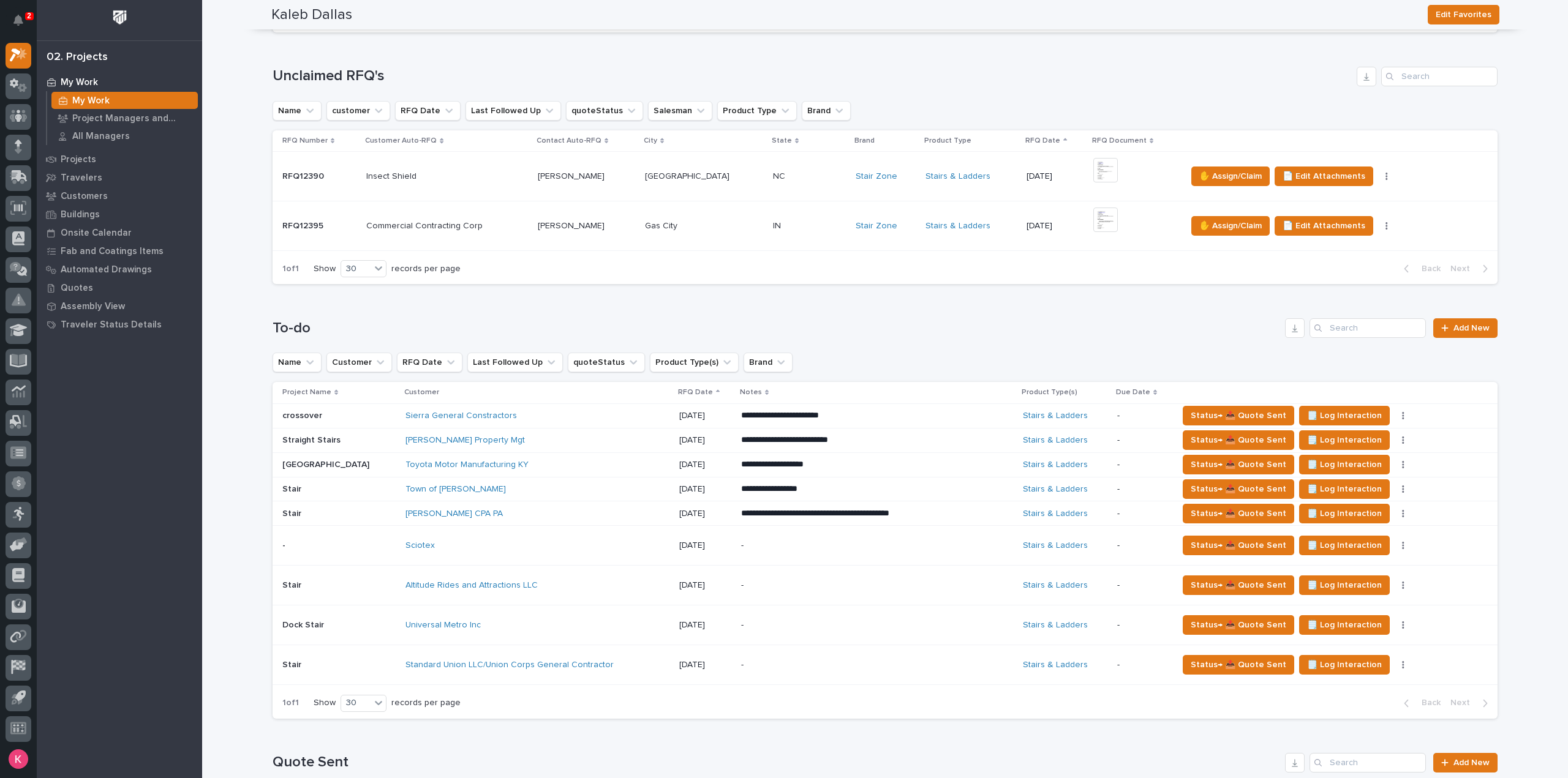
click at [785, 544] on p "-" at bounding box center [848, 545] width 215 height 10
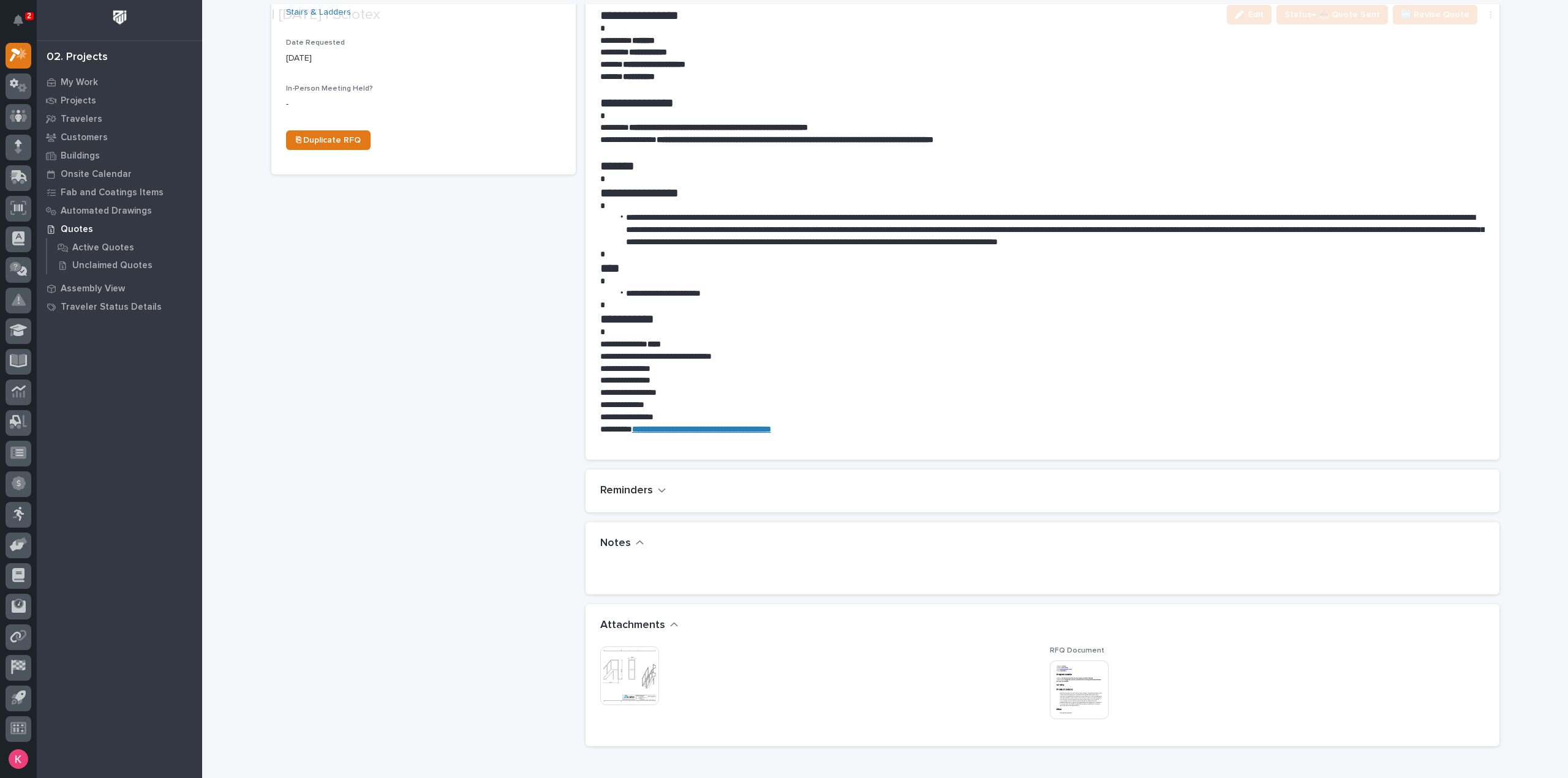
scroll to position [489, 0]
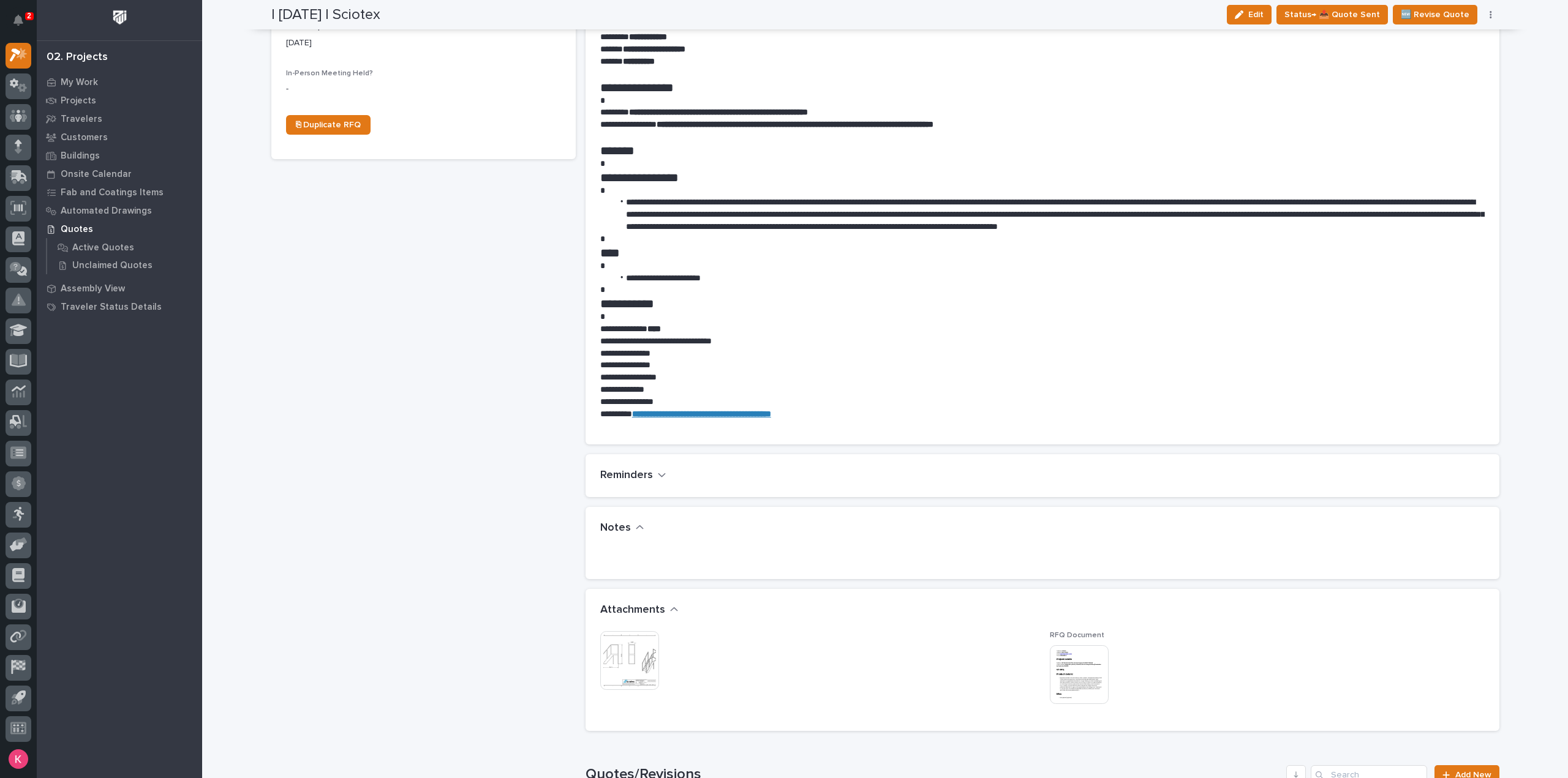
click at [609, 661] on img at bounding box center [630, 661] width 59 height 59
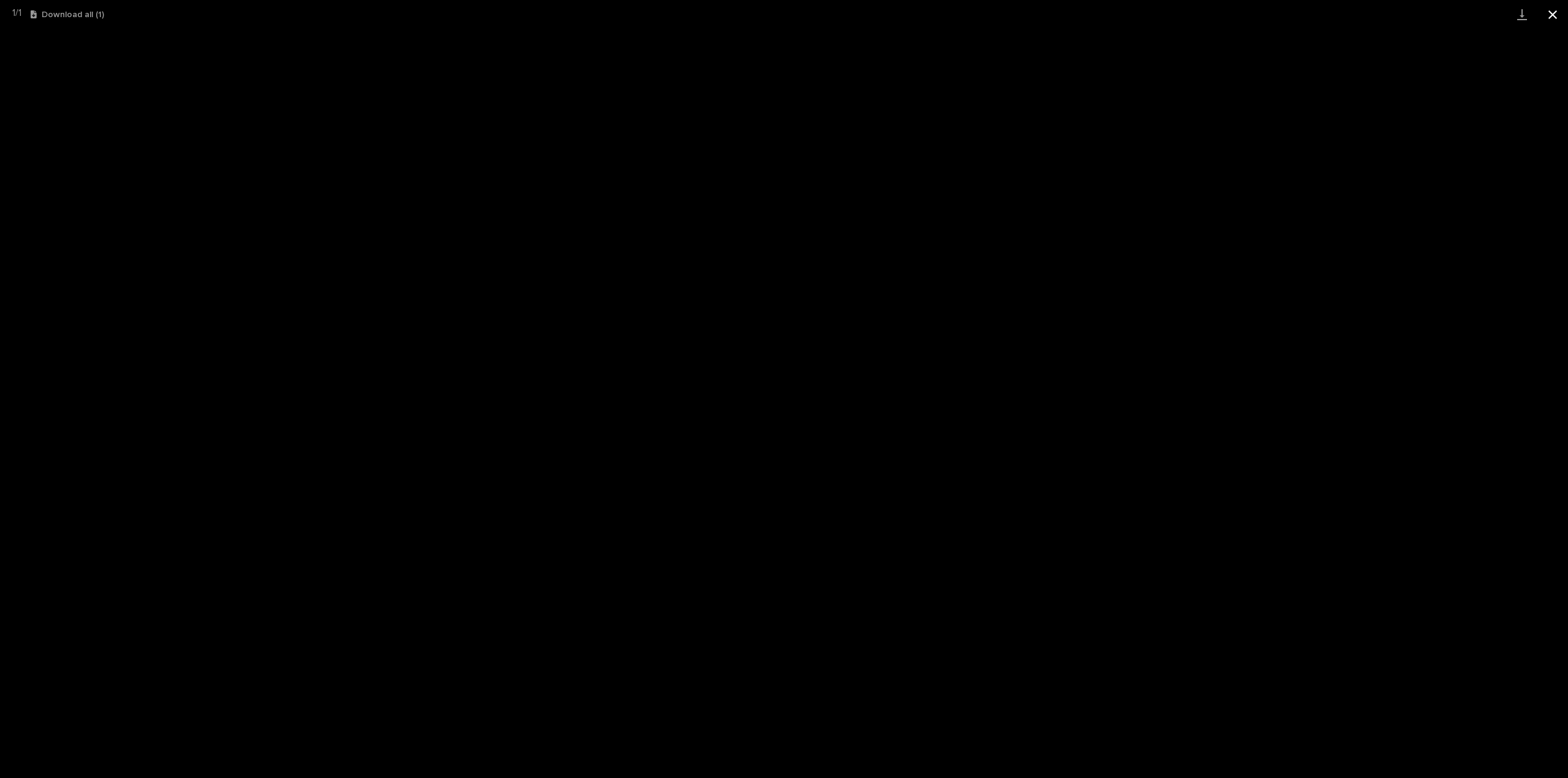
click at [1547, 16] on button "Close gallery" at bounding box center [1552, 14] width 31 height 29
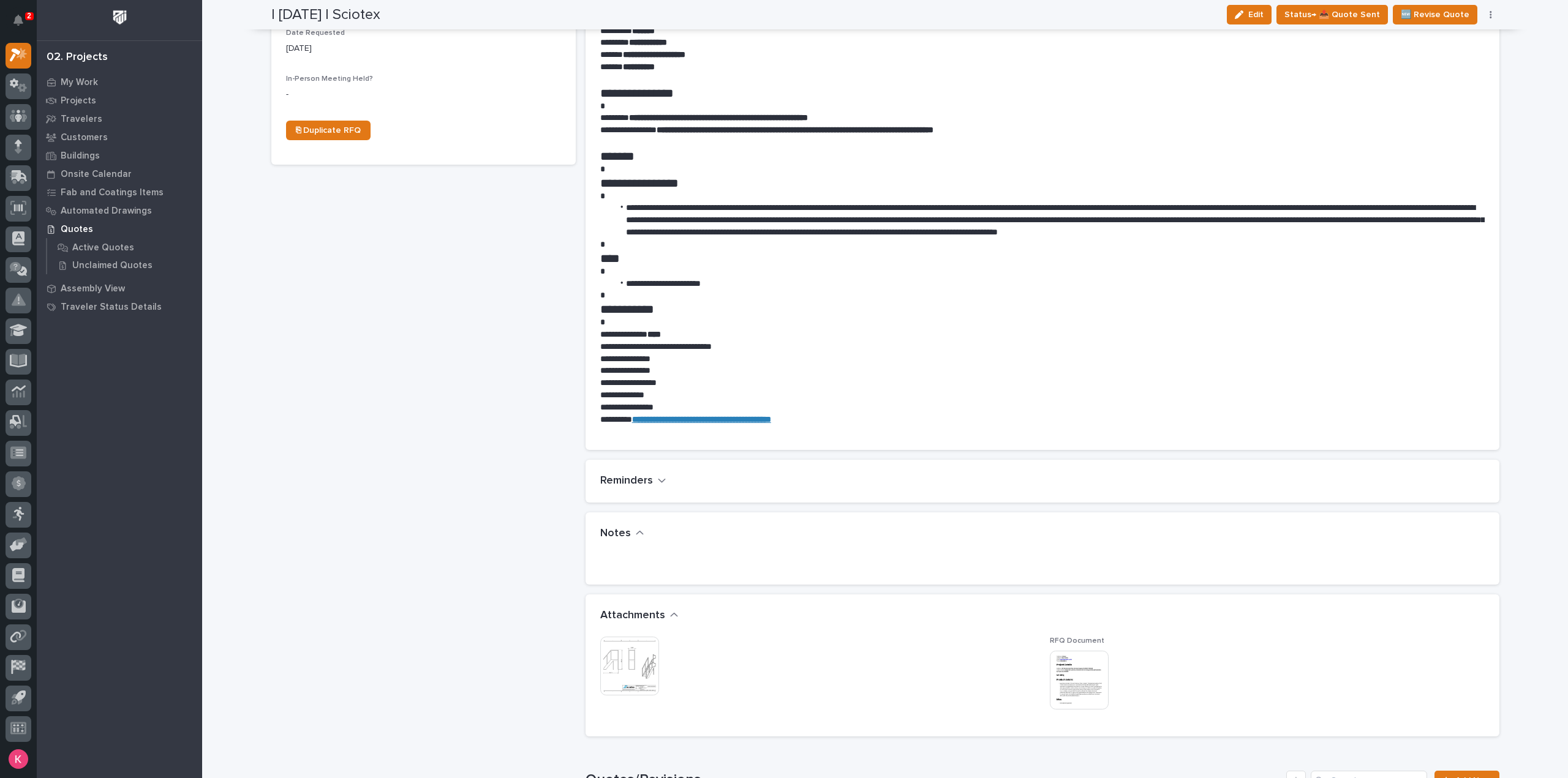
scroll to position [551, 0]
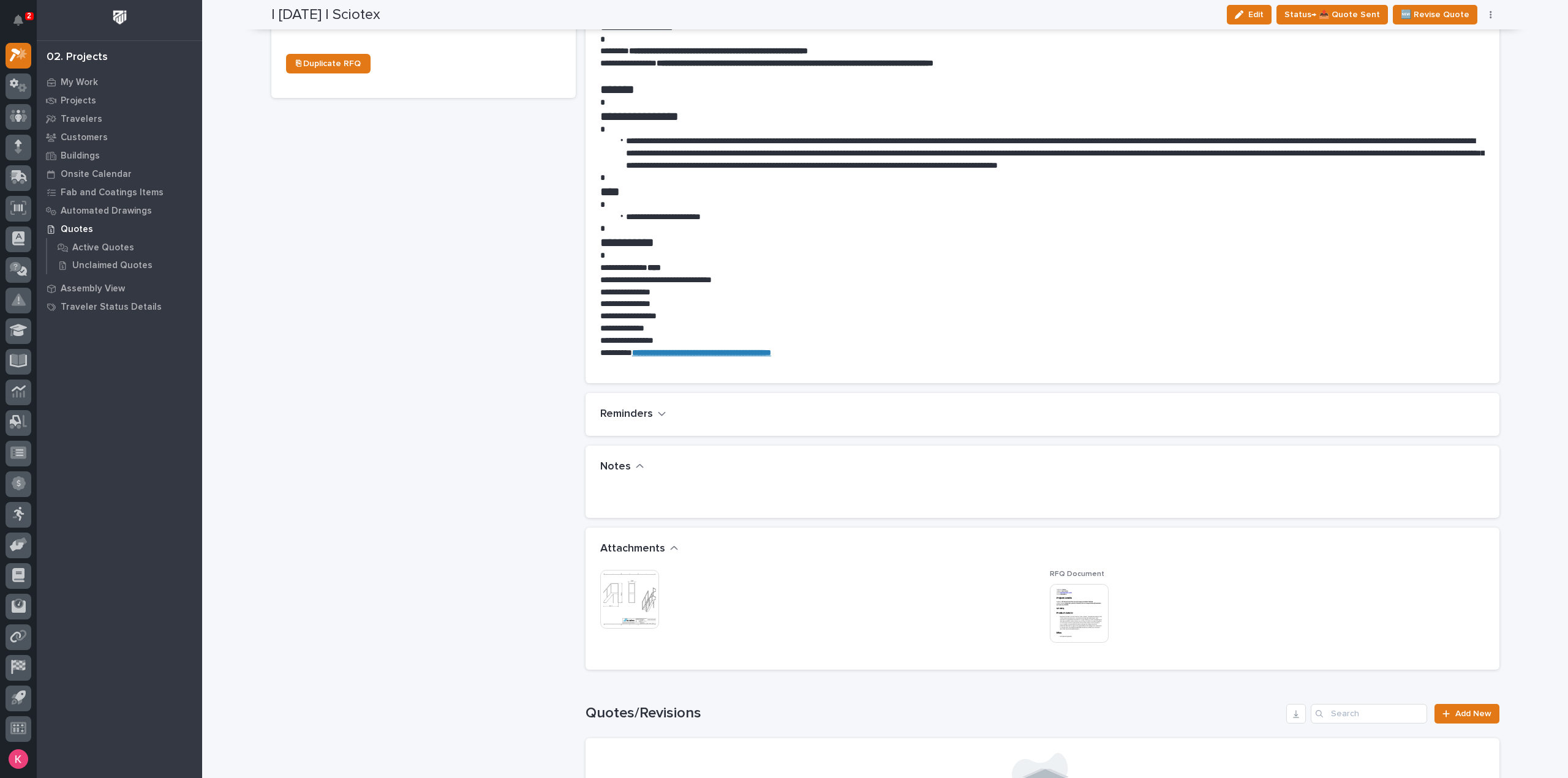
click at [622, 597] on img at bounding box center [630, 599] width 59 height 59
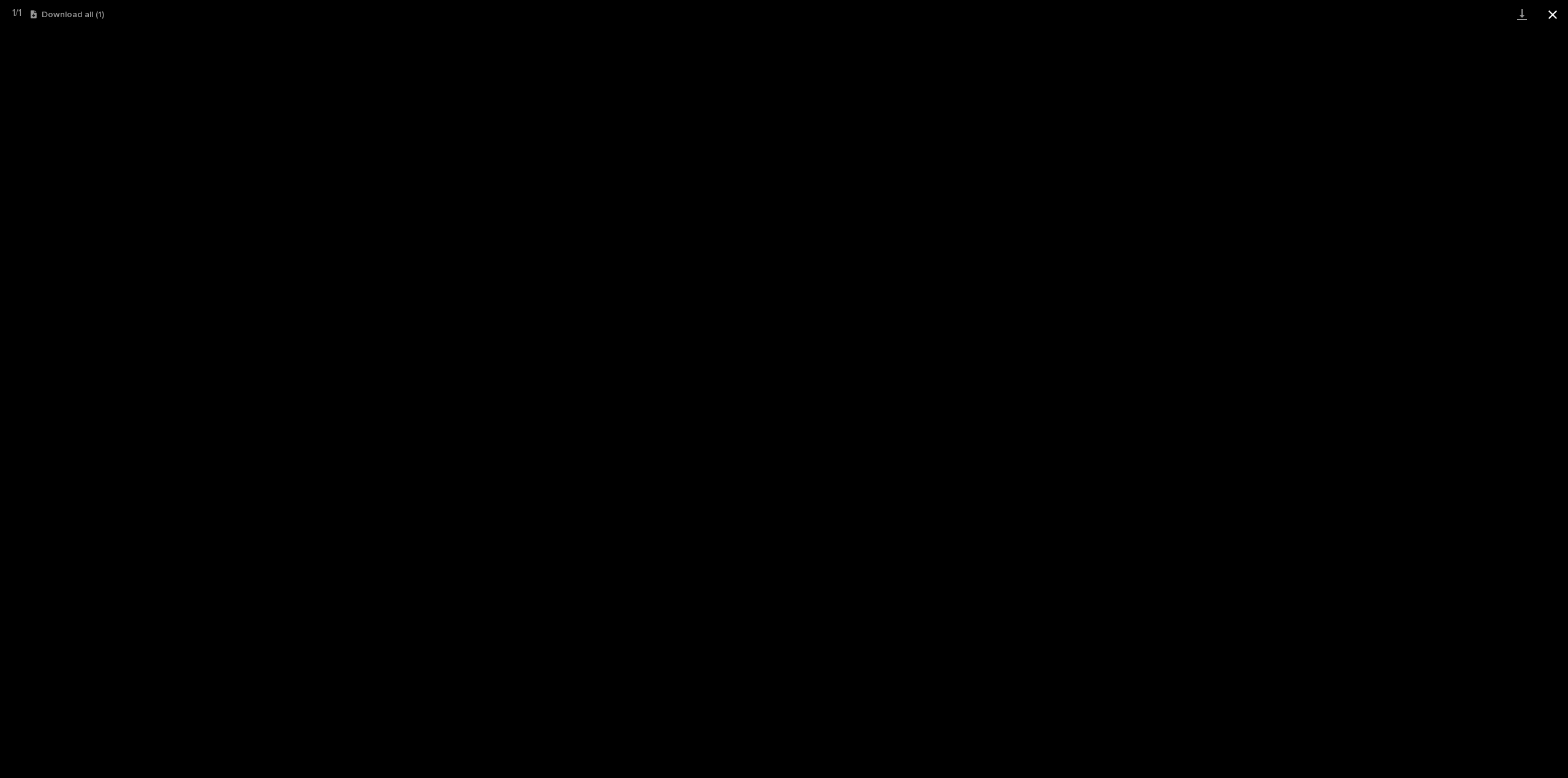
click at [1542, 10] on button "Close gallery" at bounding box center [1552, 14] width 31 height 29
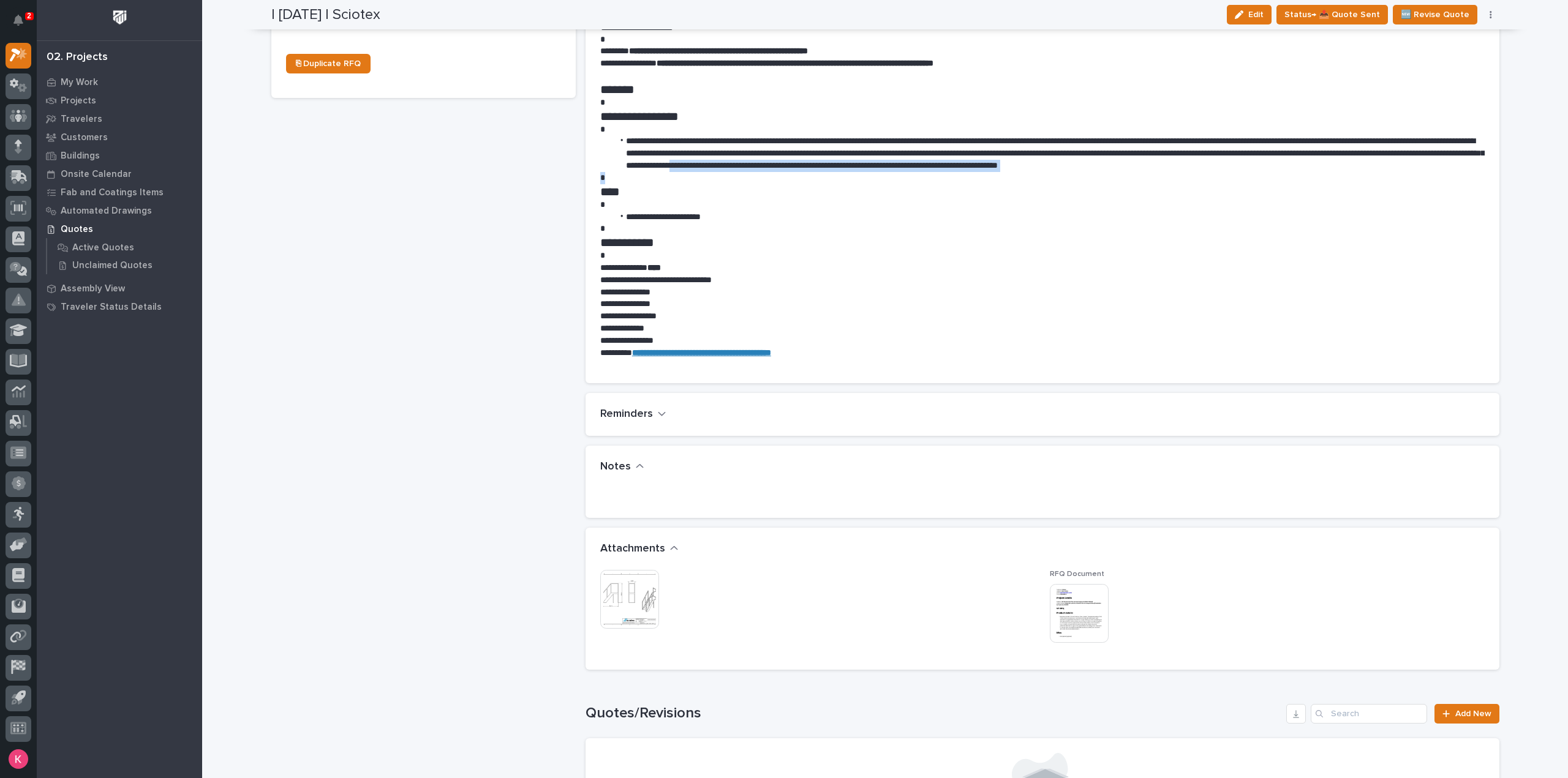
drag, startPoint x: 1063, startPoint y: 168, endPoint x: 1151, endPoint y: 177, distance: 88.5
click at [1151, 176] on div "**********" at bounding box center [1042, 145] width 884 height 428
click at [1124, 258] on p at bounding box center [1042, 256] width 884 height 12
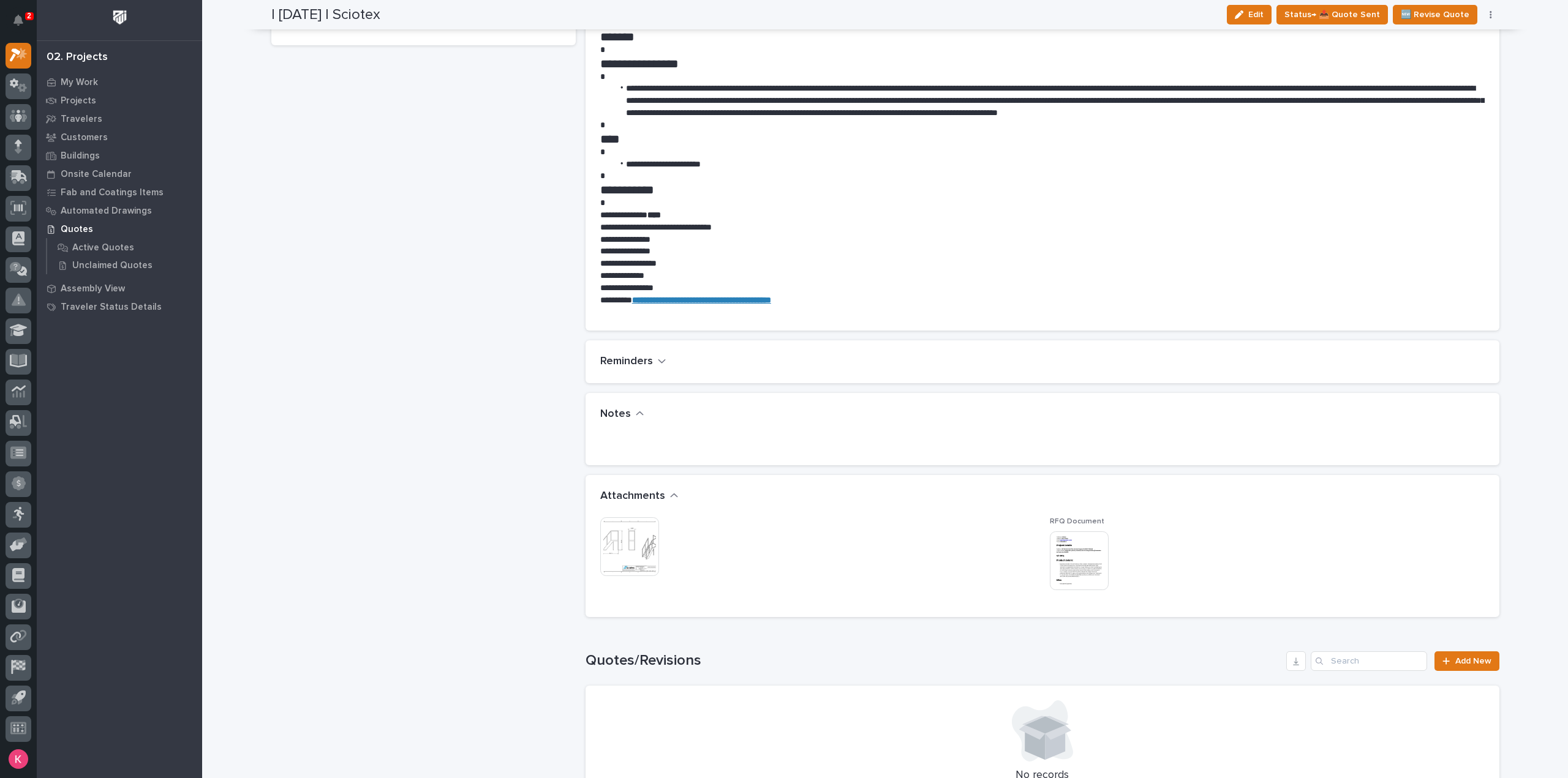
scroll to position [673, 0]
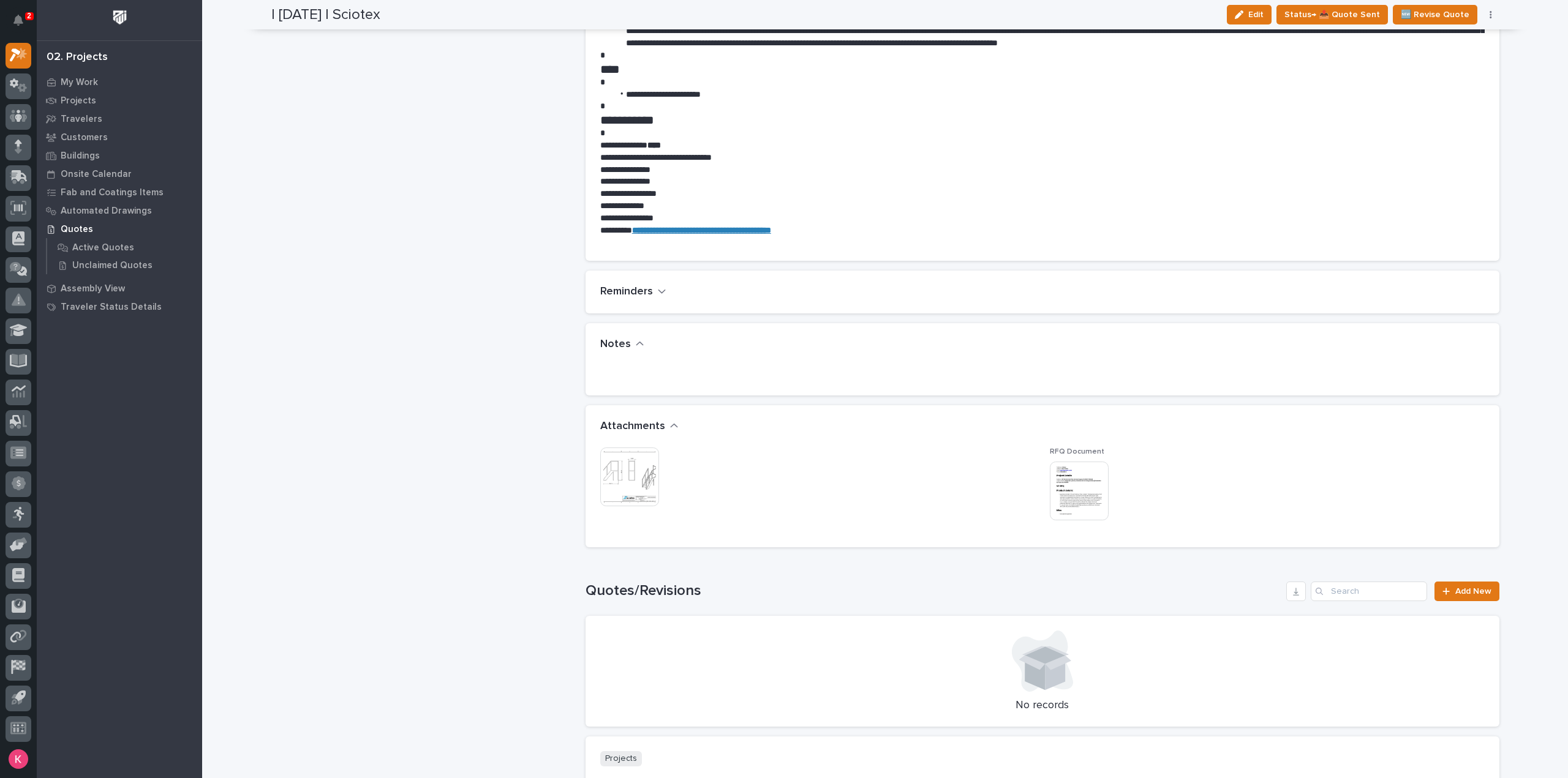
click at [1064, 496] on img at bounding box center [1079, 491] width 59 height 59
click at [634, 479] on img at bounding box center [630, 477] width 59 height 59
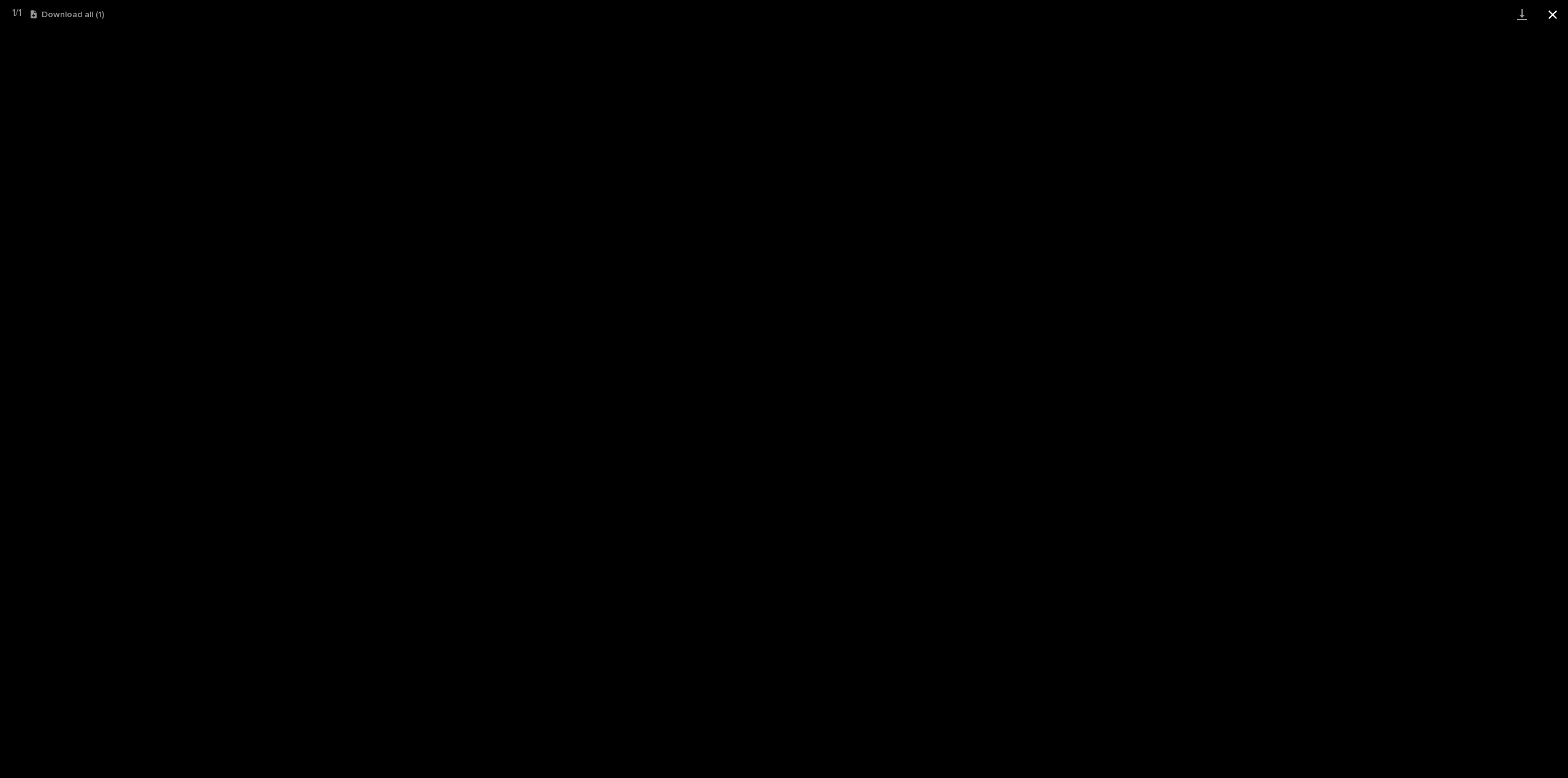
drag, startPoint x: 1550, startPoint y: 11, endPoint x: 1551, endPoint y: 23, distance: 12.0
click at [1550, 11] on button "Close gallery" at bounding box center [1552, 14] width 31 height 29
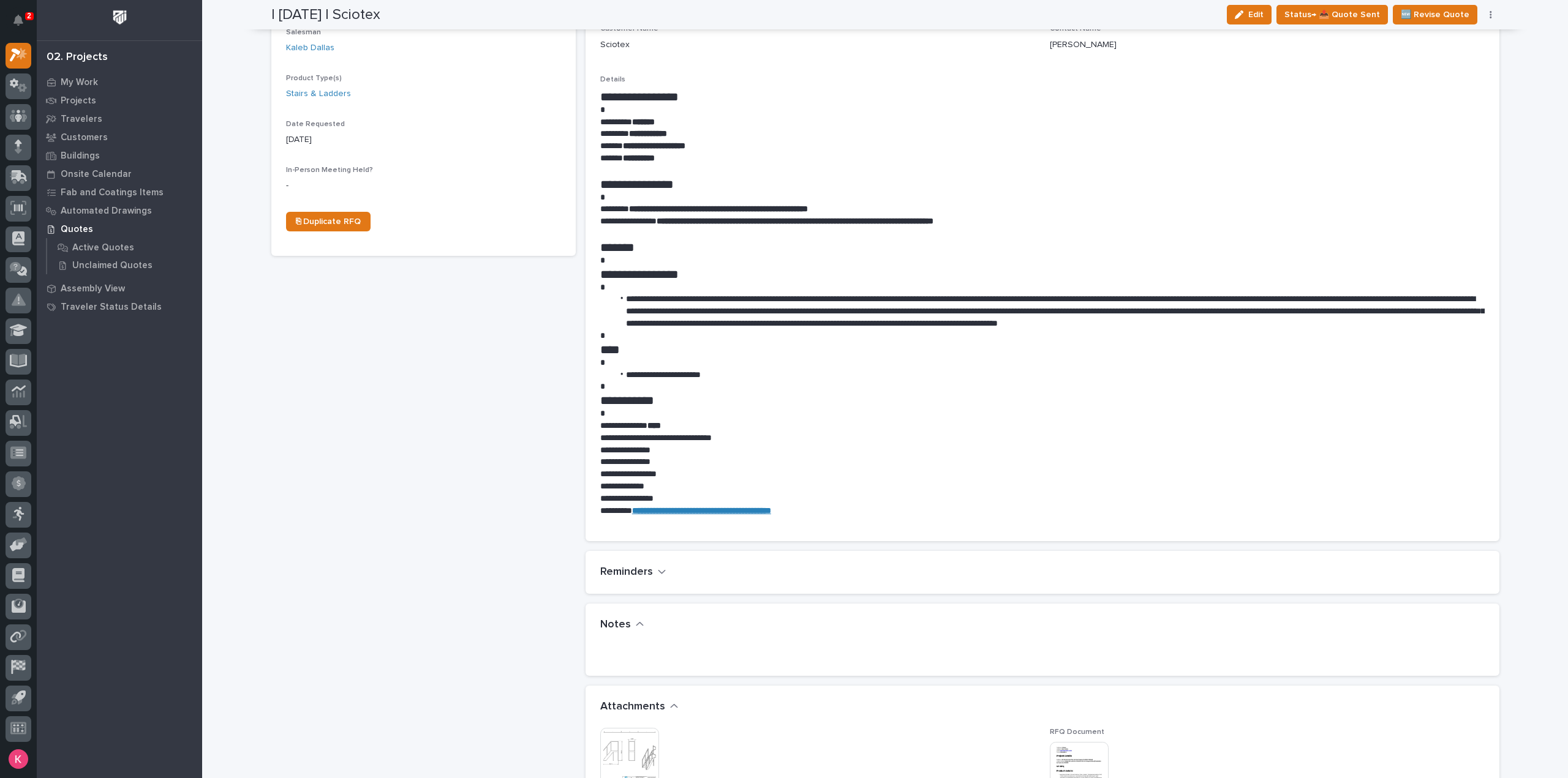
scroll to position [367, 0]
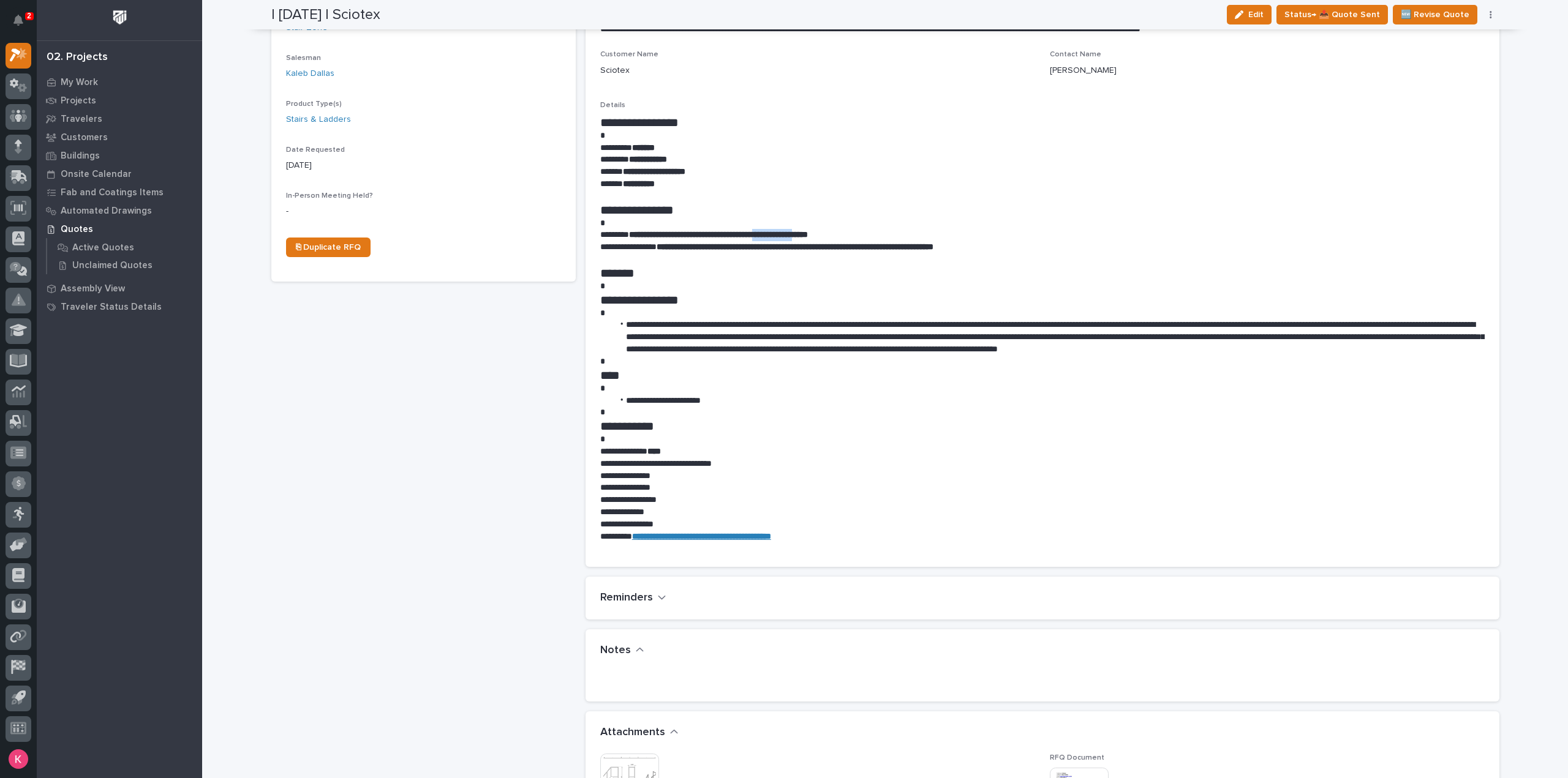
drag, startPoint x: 793, startPoint y: 233, endPoint x: 847, endPoint y: 232, distance: 54.0
click at [808, 230] on strong "**********" at bounding box center [718, 234] width 179 height 9
copy strong "**********"
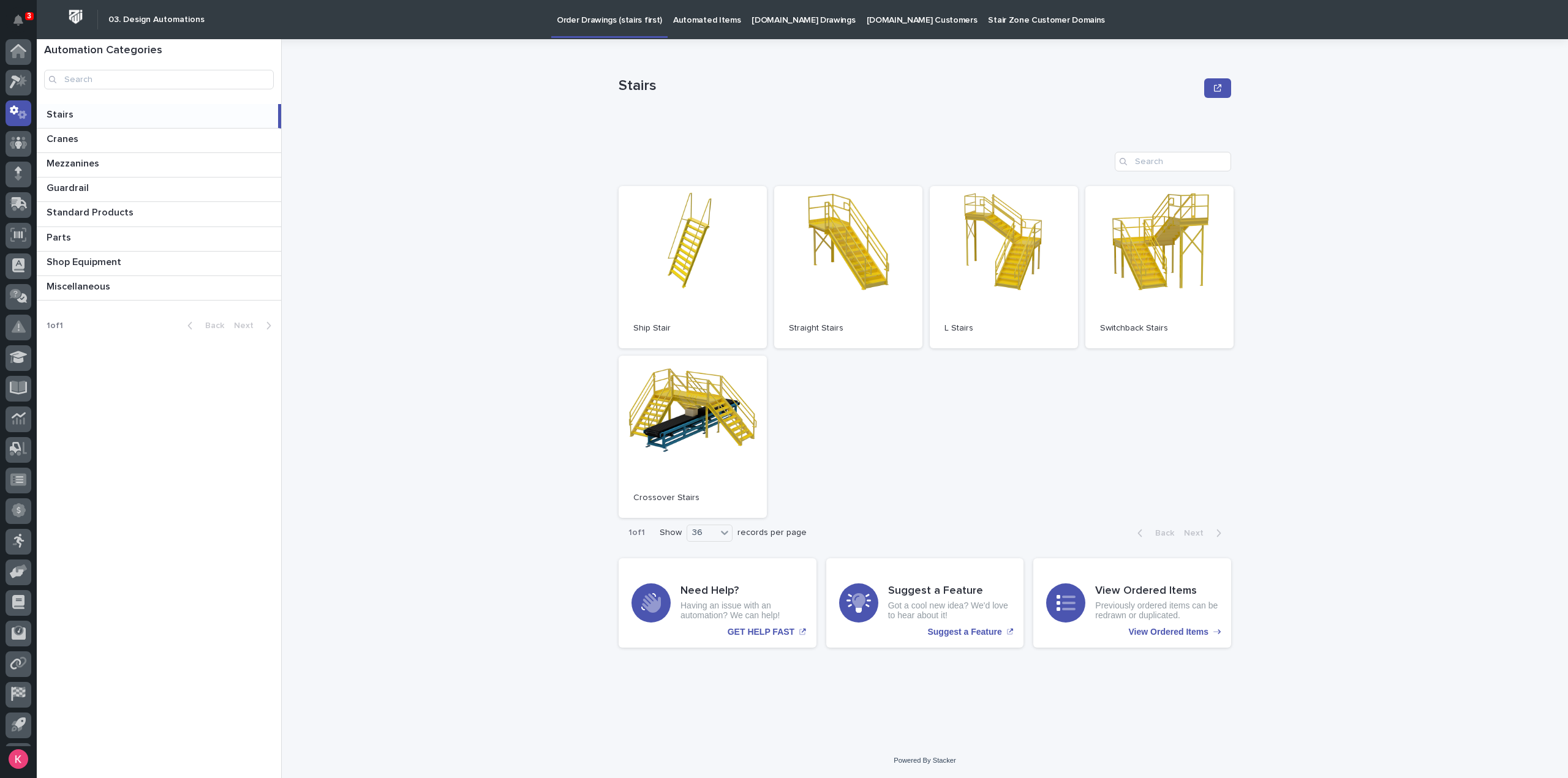
scroll to position [27, 0]
click at [881, 272] on link "Open" at bounding box center [848, 267] width 148 height 162
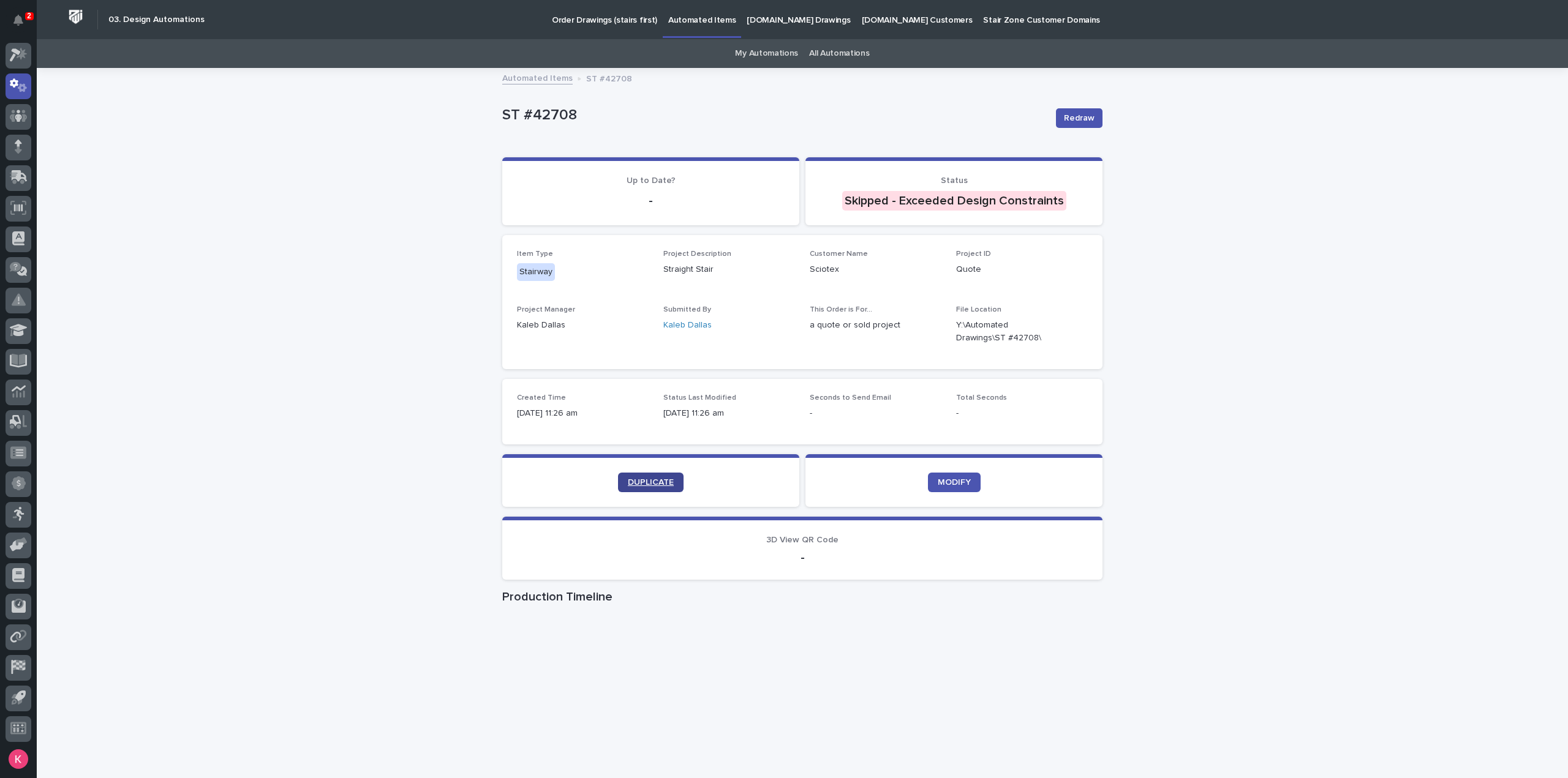
click at [644, 486] on link "DUPLICATE" at bounding box center [651, 482] width 65 height 20
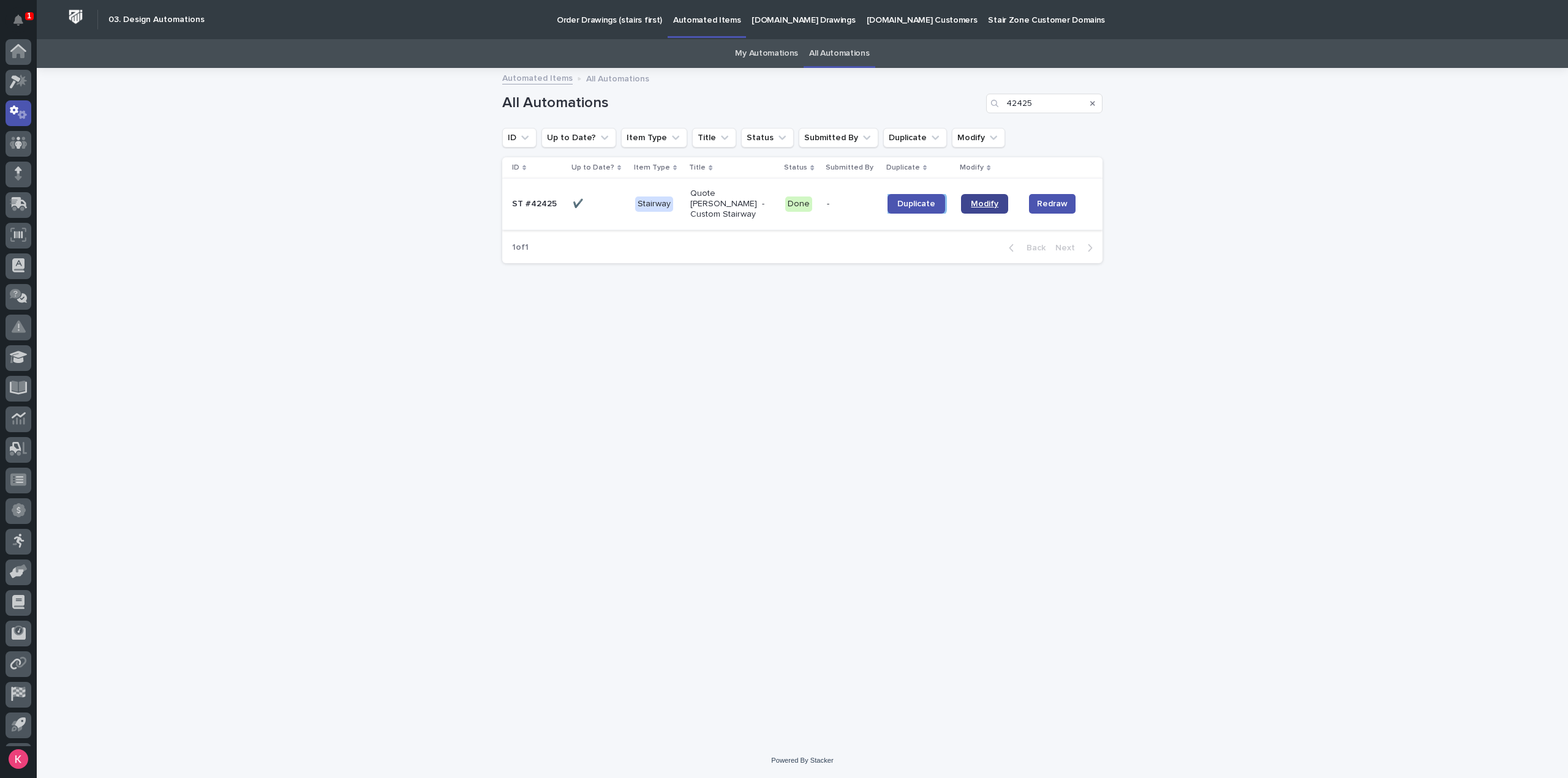
scroll to position [27, 0]
drag, startPoint x: 1034, startPoint y: 100, endPoint x: 972, endPoint y: 92, distance: 62.5
click at [961, 94] on div "All Automations 42425" at bounding box center [803, 103] width 600 height 20
type input "42502"
click at [907, 200] on span "Duplicate" at bounding box center [917, 204] width 38 height 9
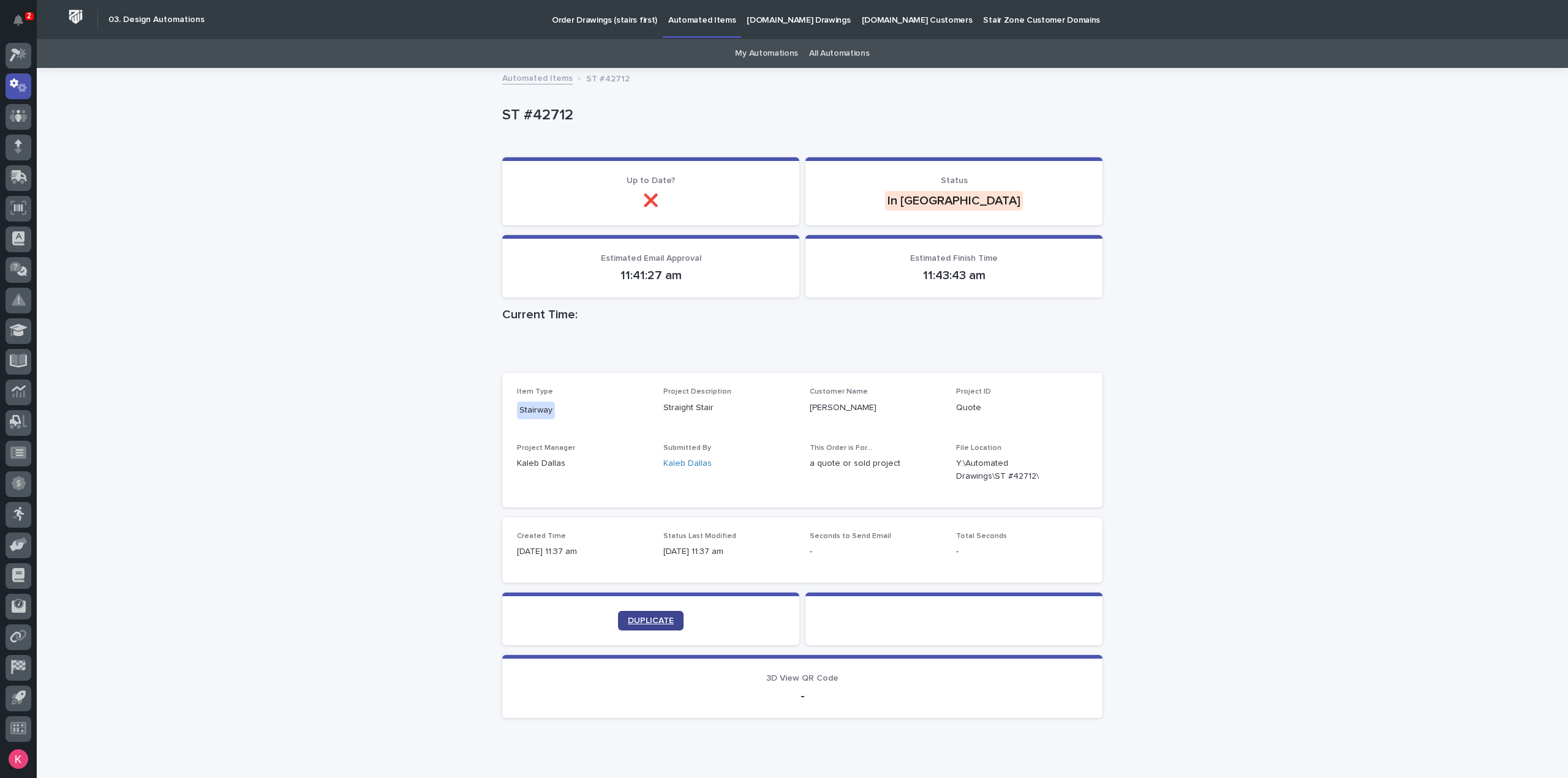
click at [618, 614] on link "DUPLICATE" at bounding box center [651, 620] width 65 height 20
